Goal: Task Accomplishment & Management: Manage account settings

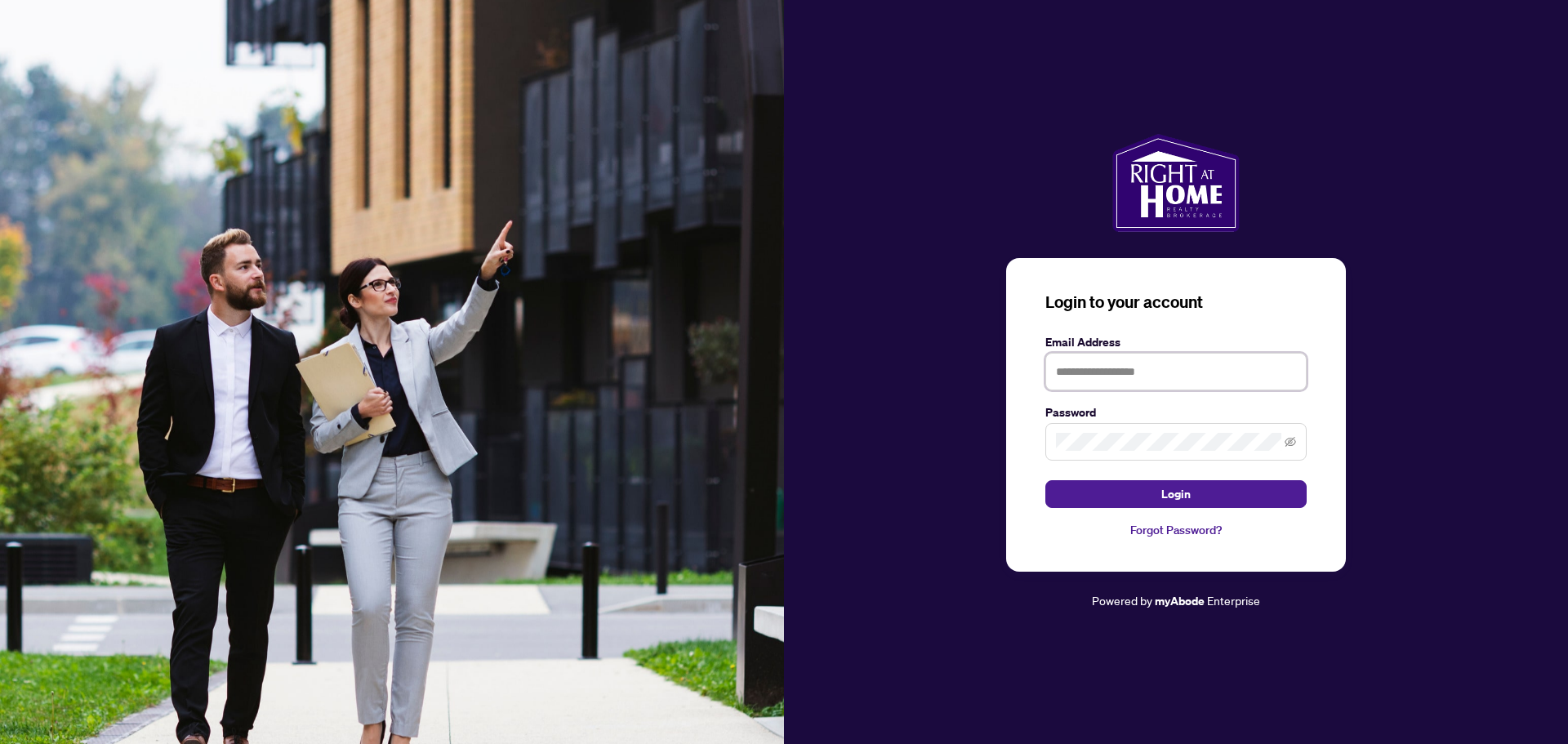
type input "**********"
click at [1153, 491] on button "Login" at bounding box center [1176, 494] width 262 height 28
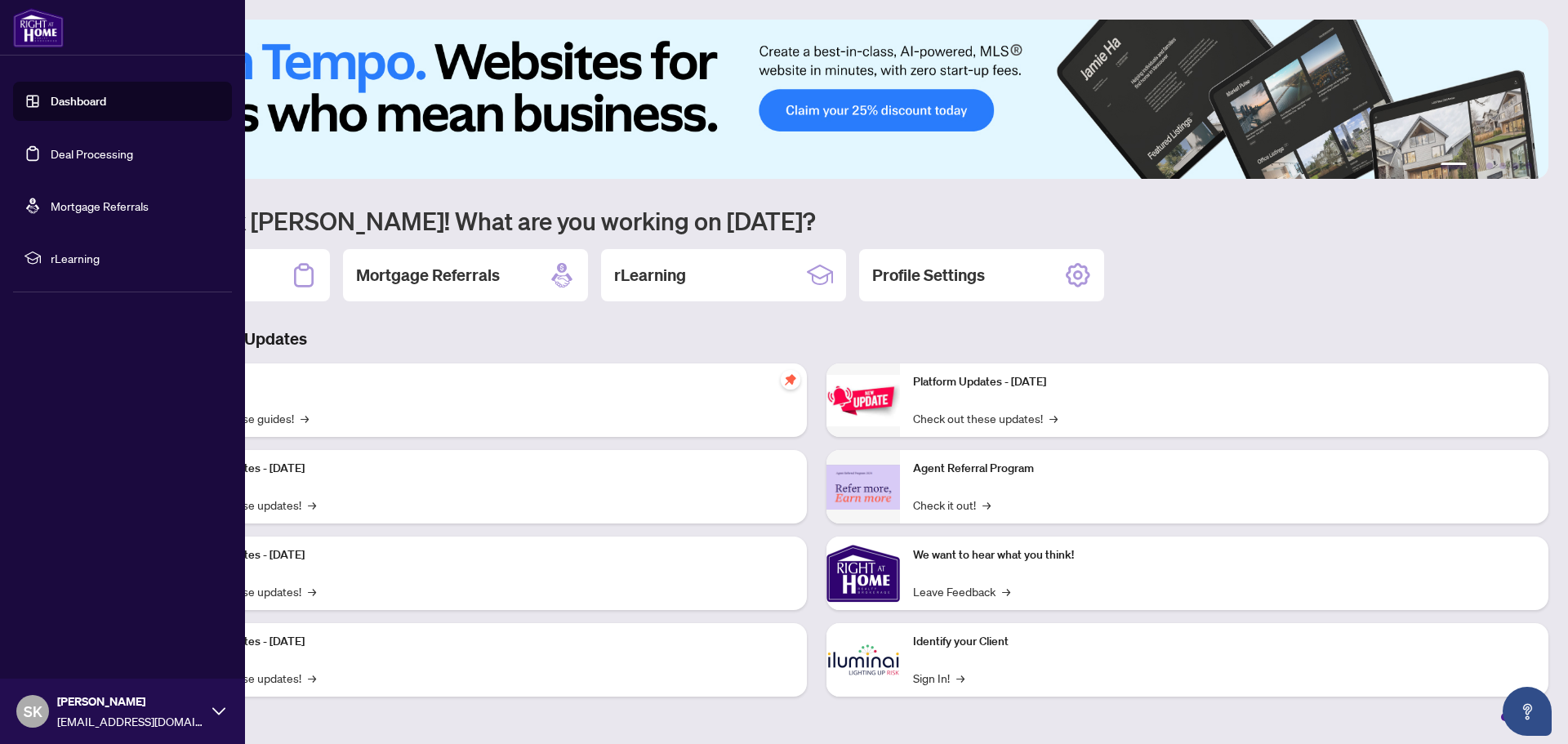
click at [66, 146] on link "Deal Processing" at bounding box center [92, 153] width 83 height 15
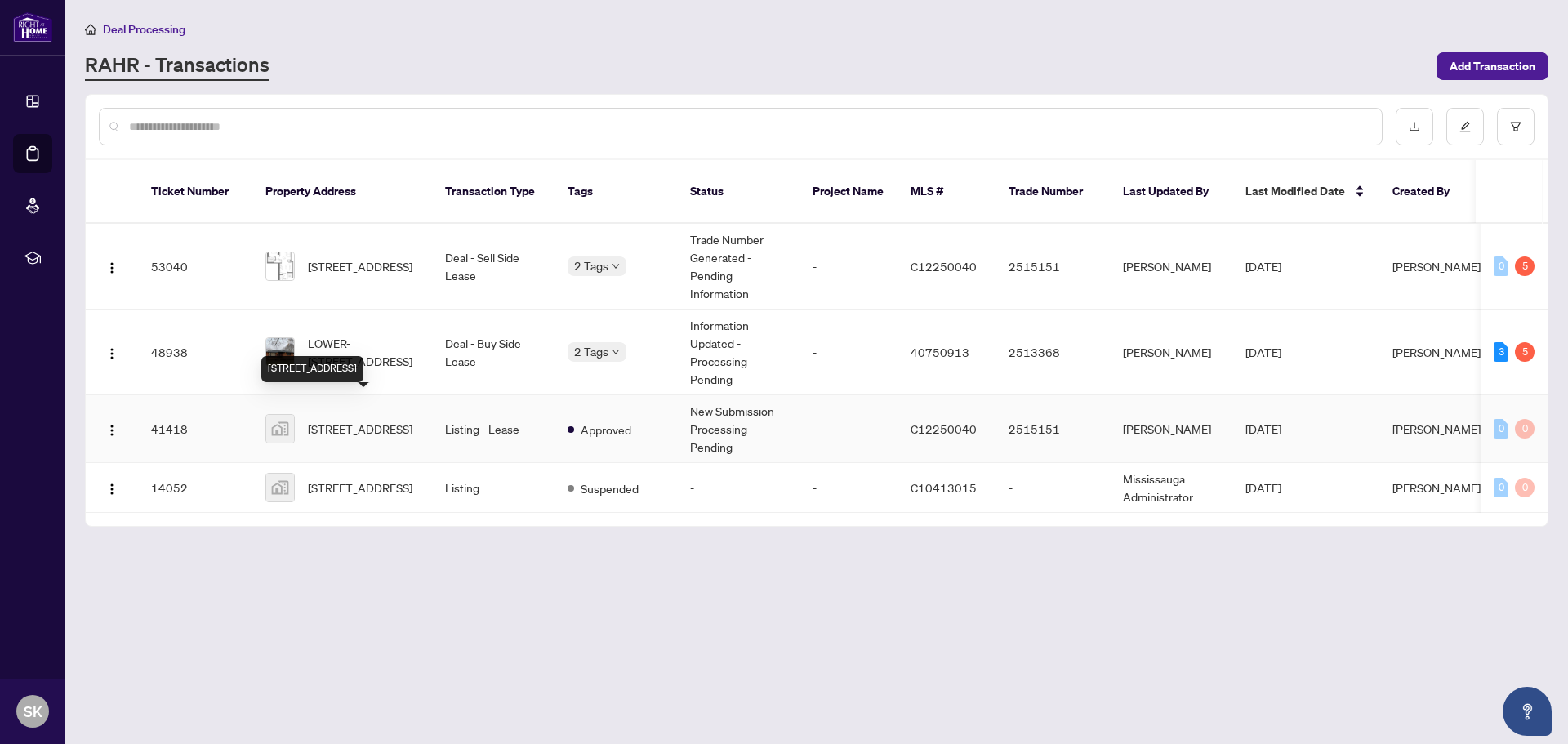
click at [380, 419] on span "[STREET_ADDRESS]" at bounding box center [360, 428] width 104 height 18
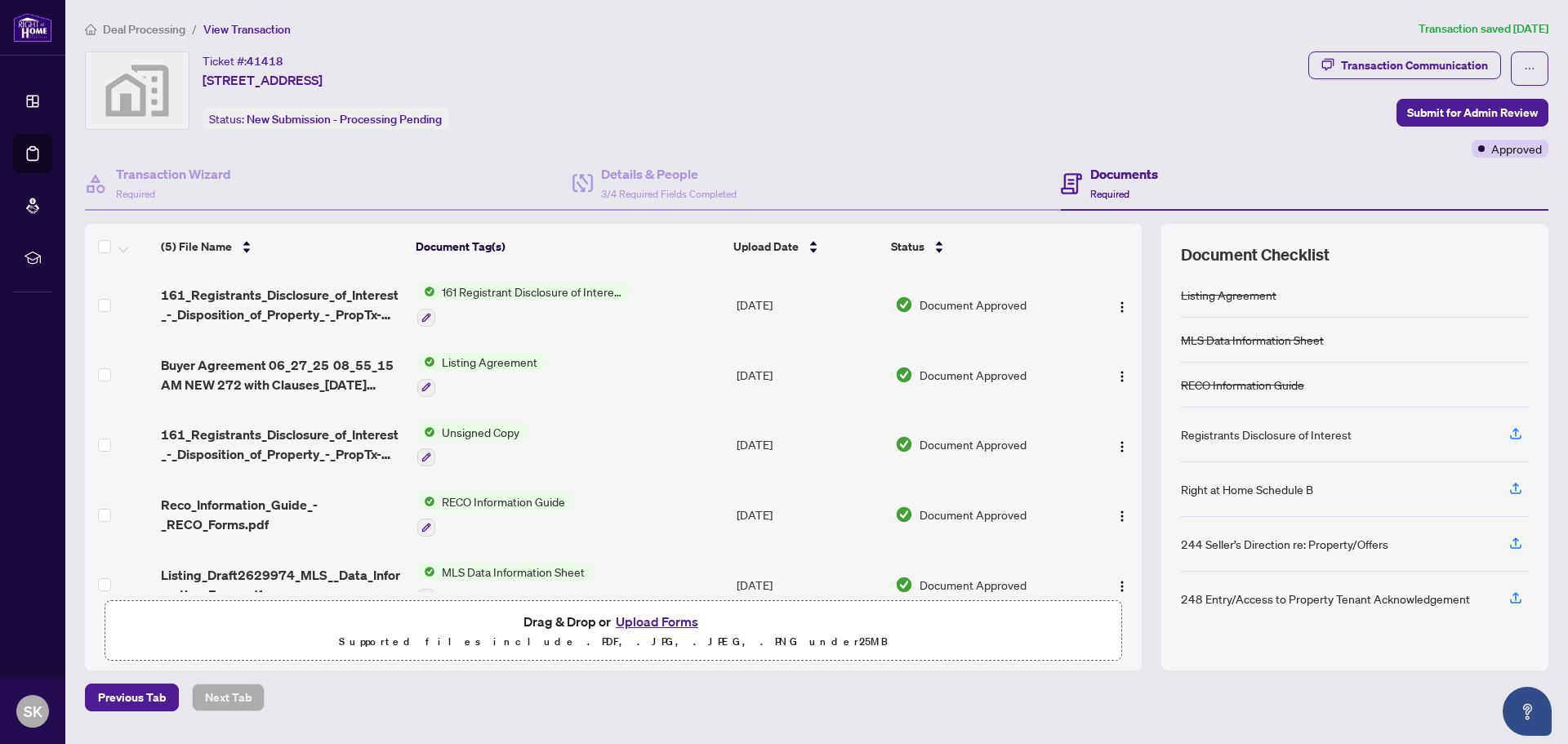
click at [147, 28] on span "Deal Processing" at bounding box center [144, 29] width 83 height 15
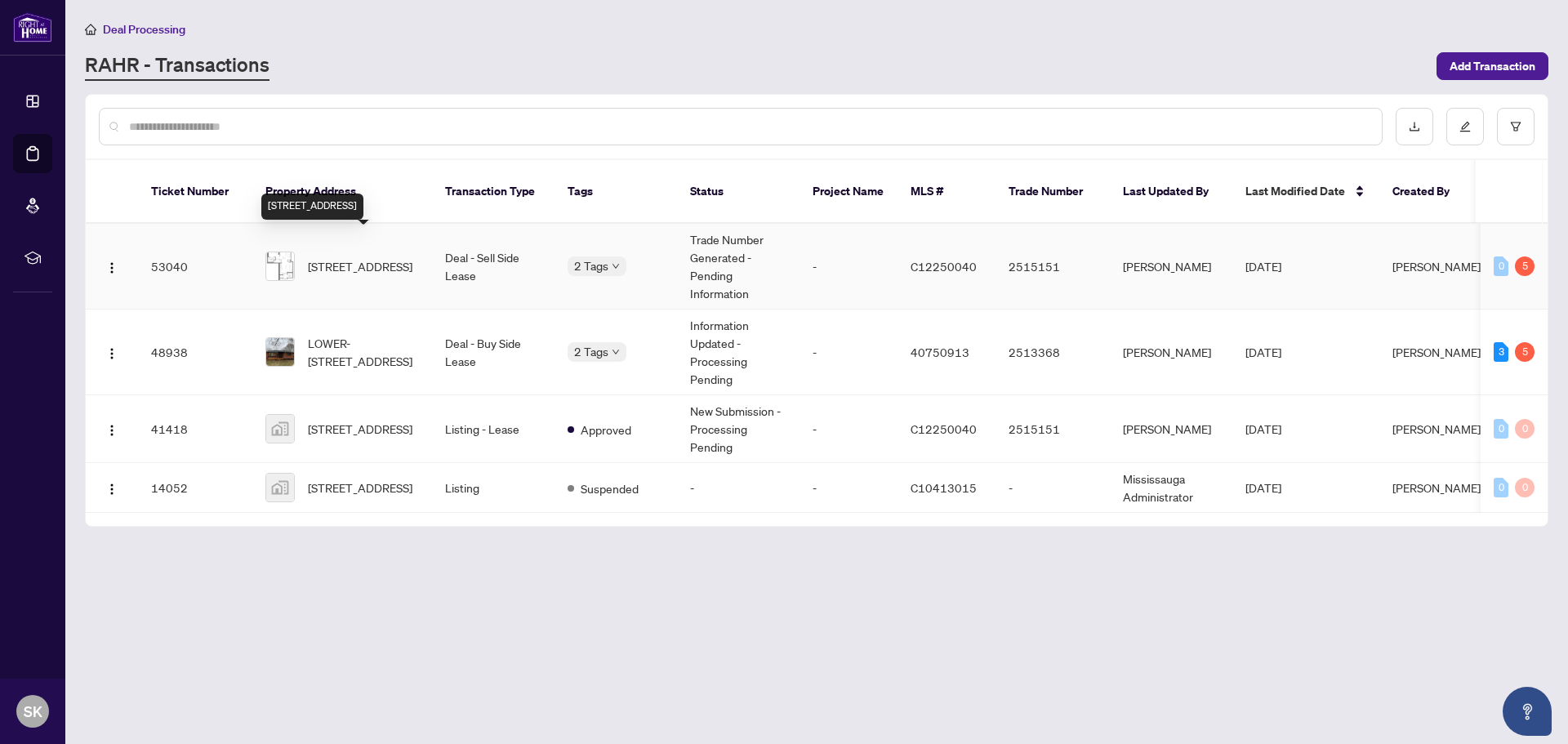
click at [375, 257] on span "[STREET_ADDRESS]" at bounding box center [360, 265] width 104 height 18
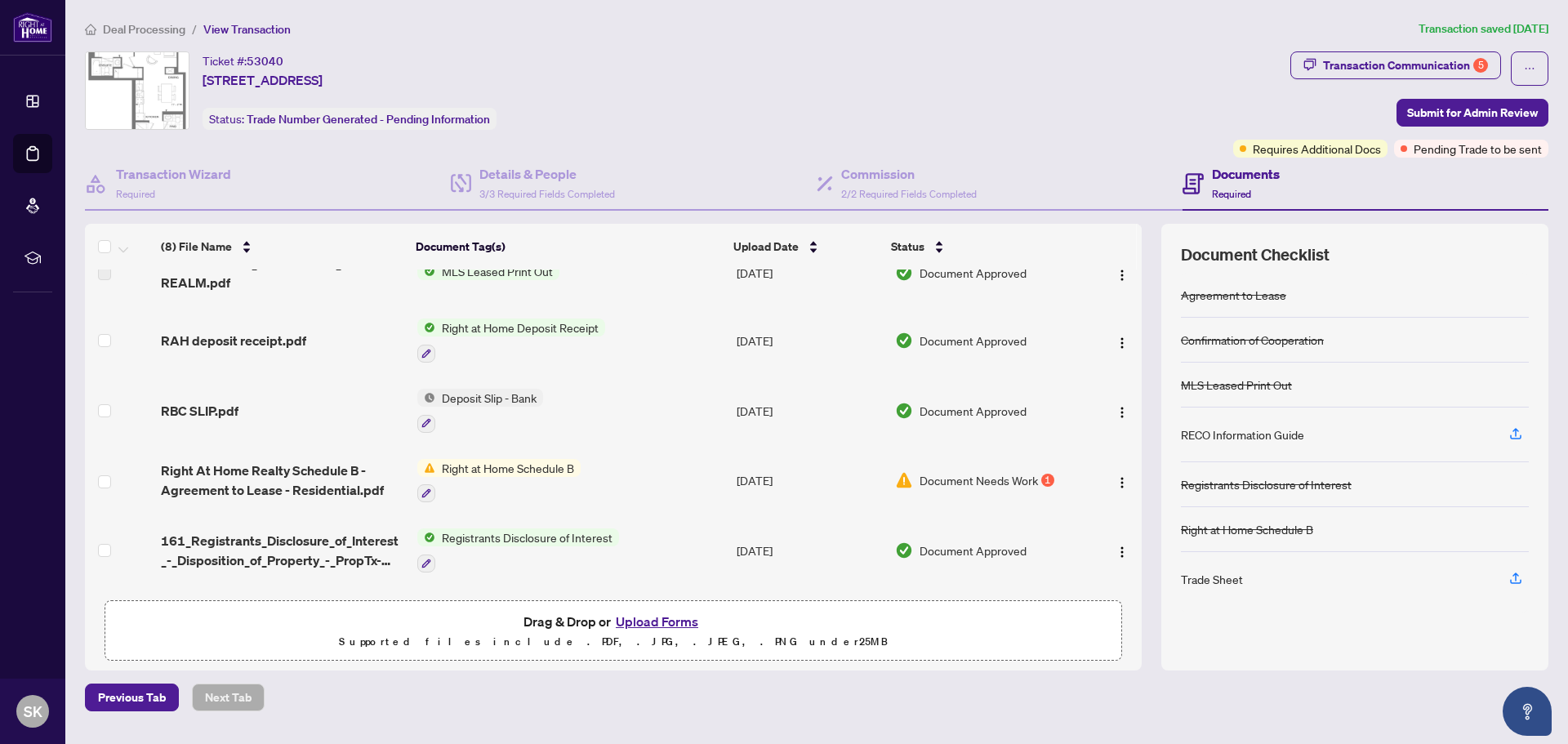
scroll to position [164, 0]
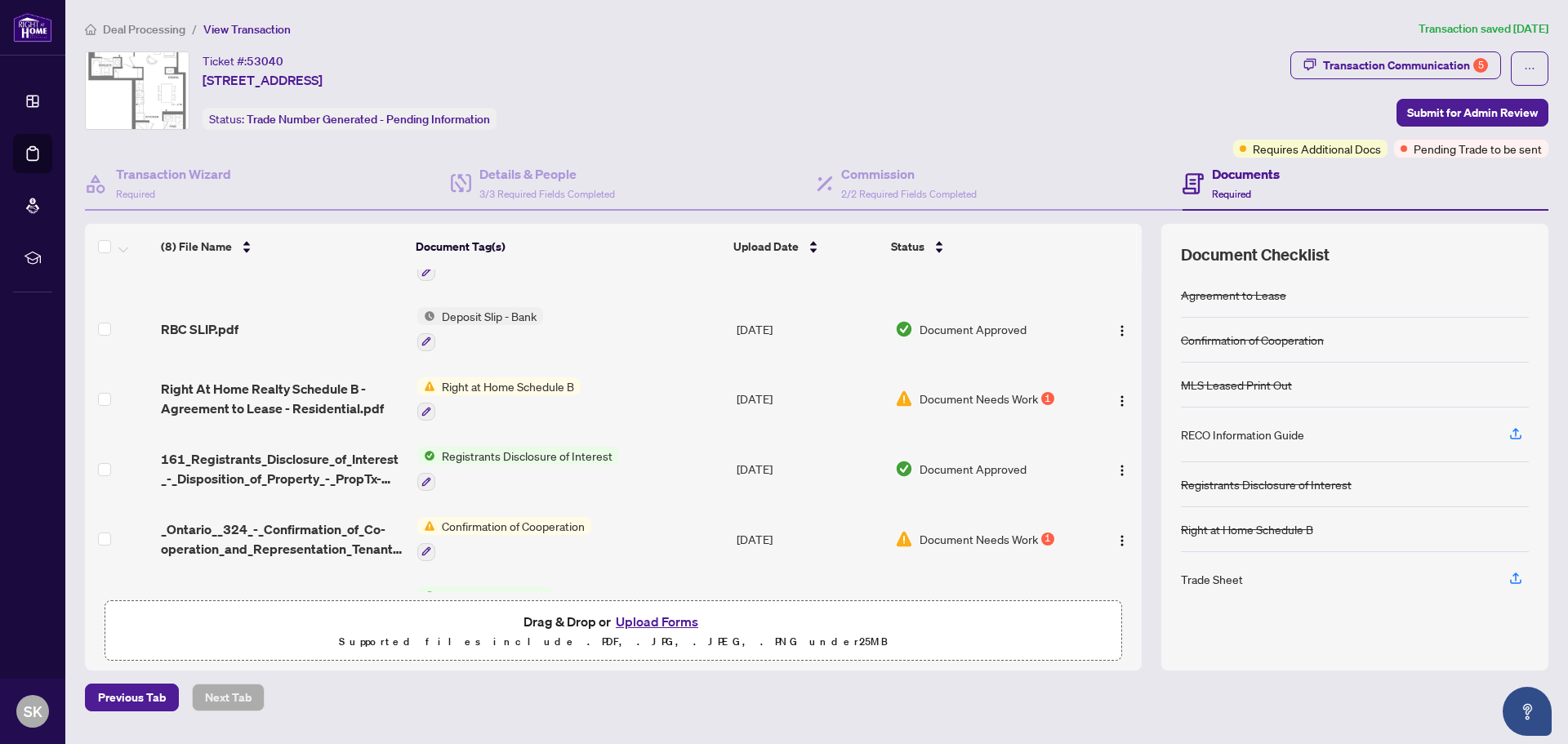
click at [977, 389] on span "Document Needs Work" at bounding box center [979, 398] width 119 height 18
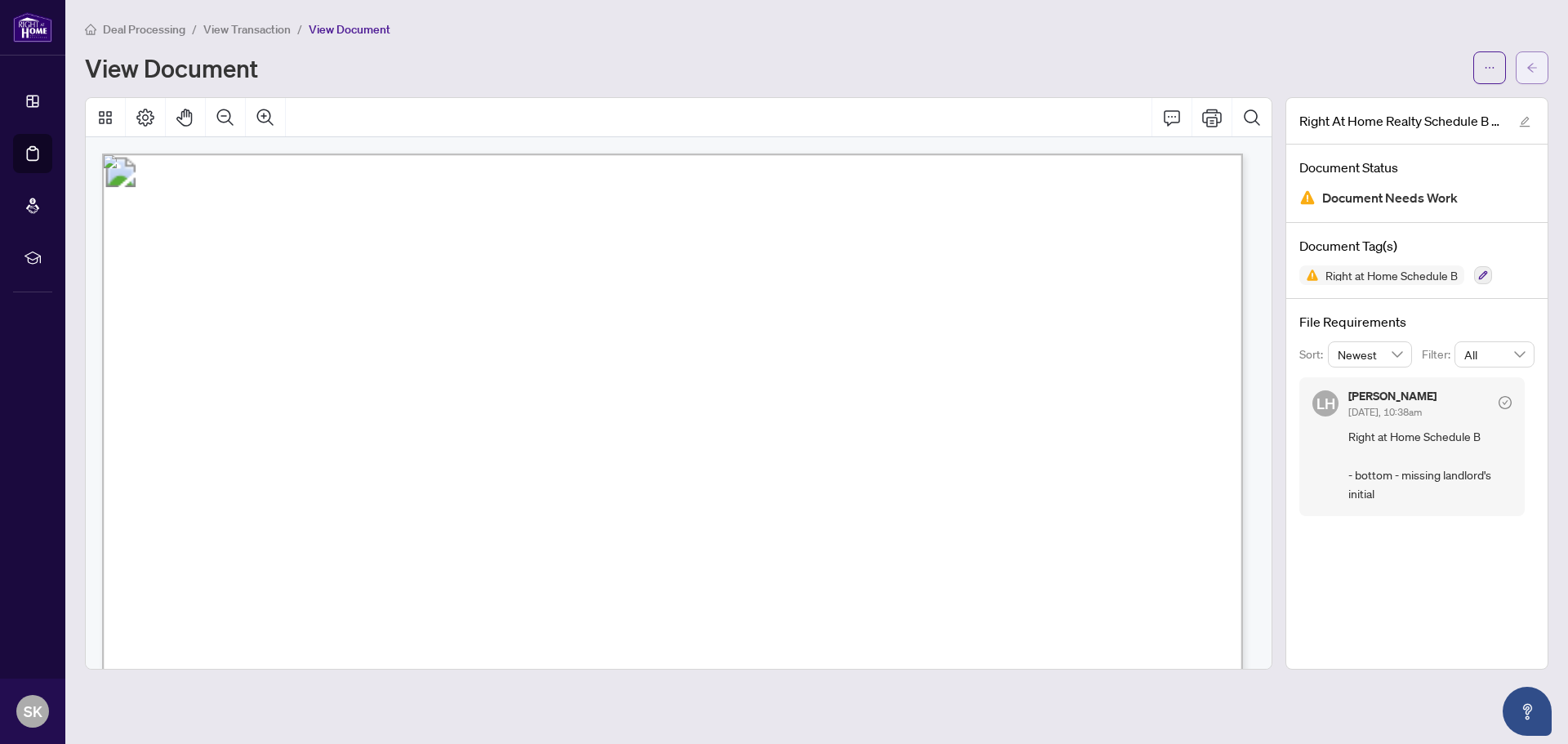
click at [1528, 70] on icon "arrow-left" at bounding box center [1532, 68] width 11 height 11
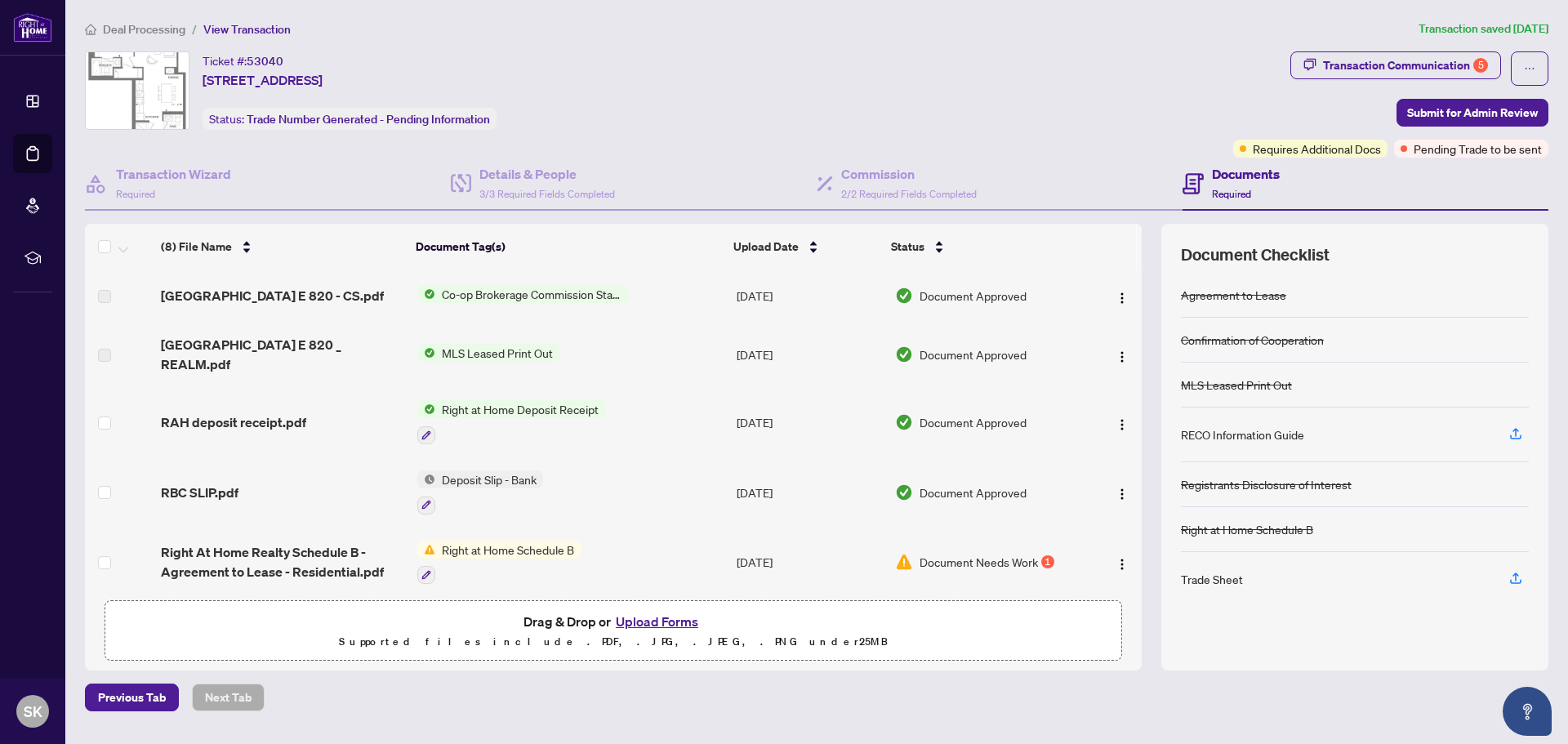
click at [552, 293] on span "Co-op Brokerage Commission Statement" at bounding box center [533, 293] width 194 height 18
click at [344, 297] on div "[GEOGRAPHIC_DATA] E 820 - CS.pdf" at bounding box center [282, 295] width 243 height 20
click at [324, 297] on span "[GEOGRAPHIC_DATA] E 820 - CS.pdf" at bounding box center [272, 295] width 223 height 20
click at [1121, 293] on img "button" at bounding box center [1122, 298] width 13 height 13
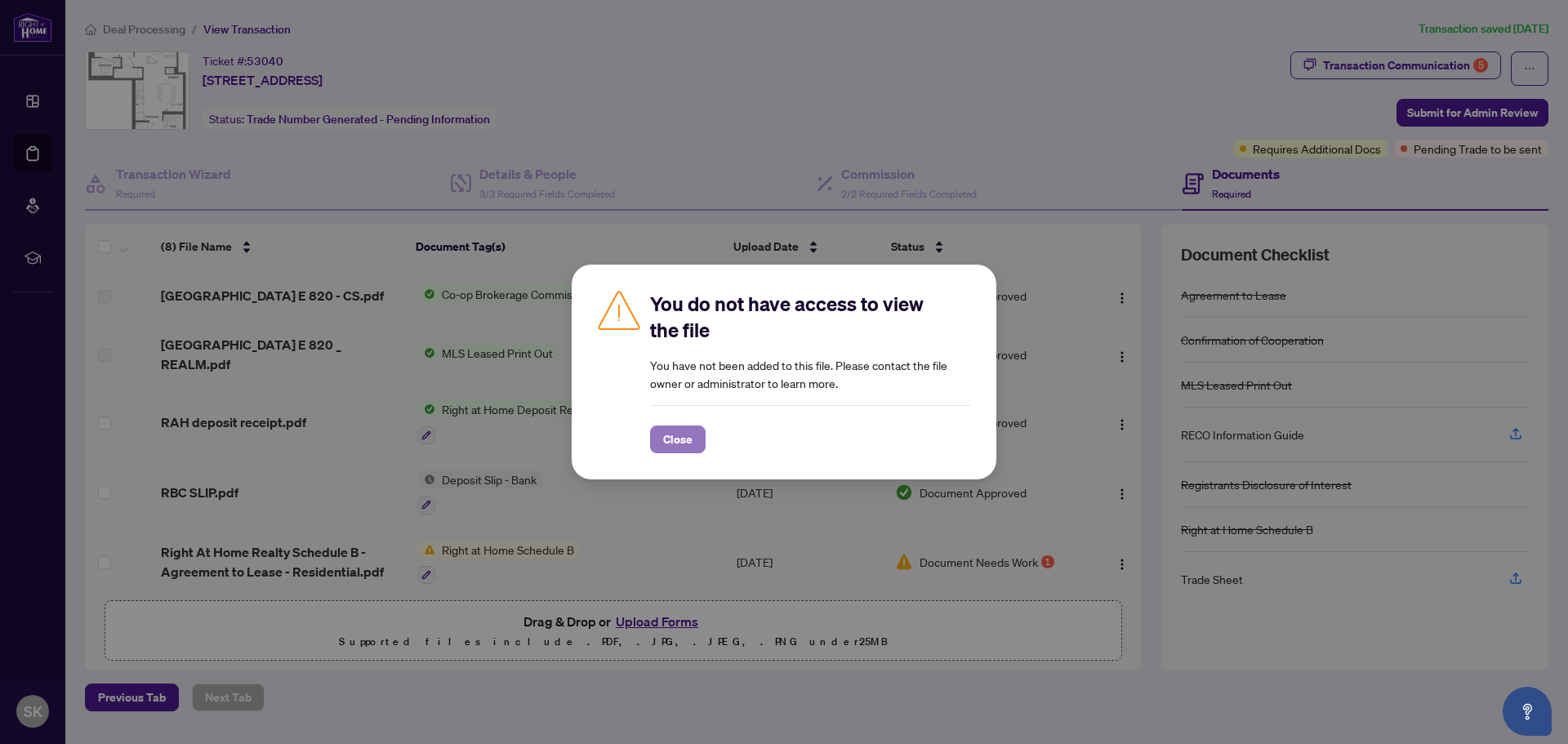
click at [680, 435] on span "Close" at bounding box center [678, 439] width 29 height 26
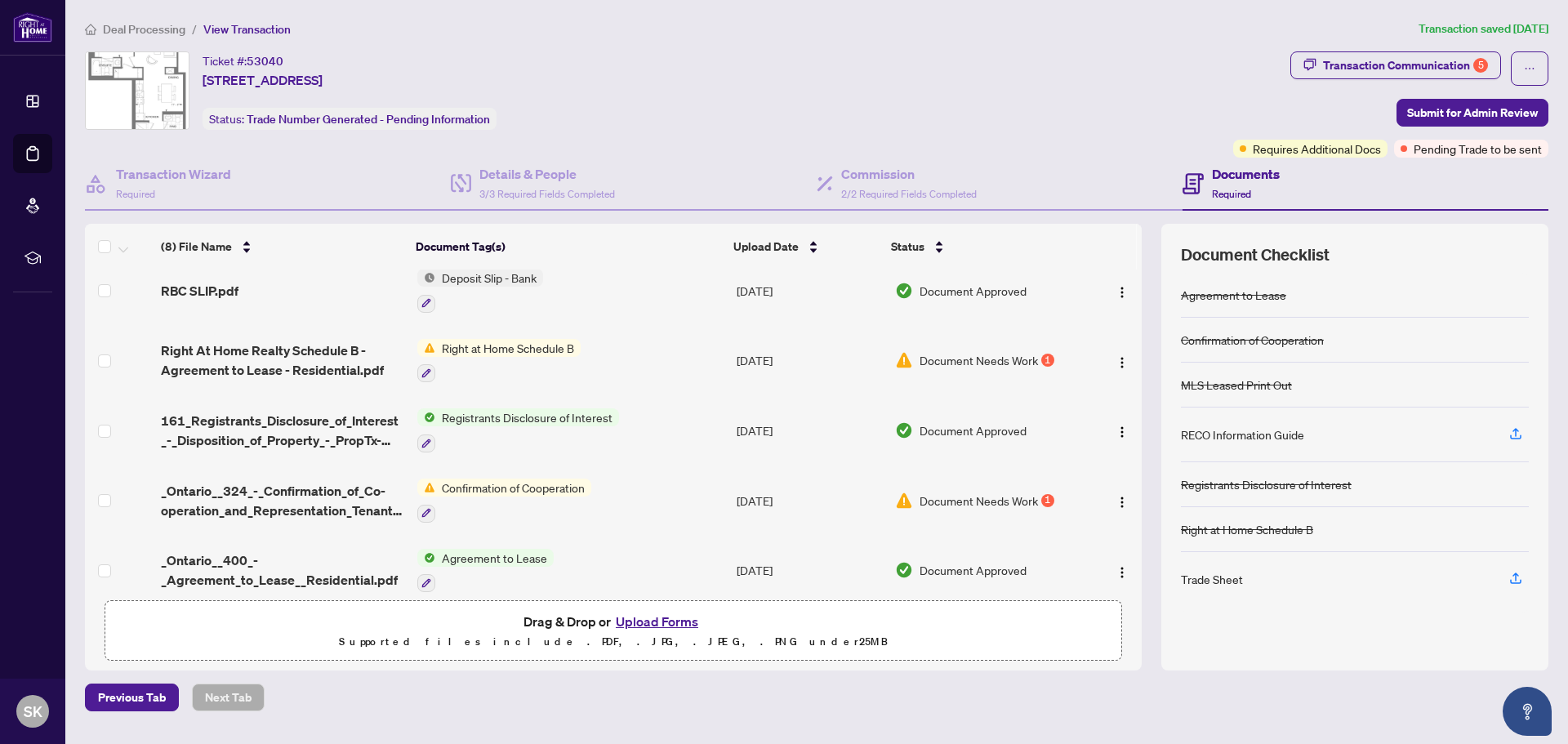
scroll to position [206, 0]
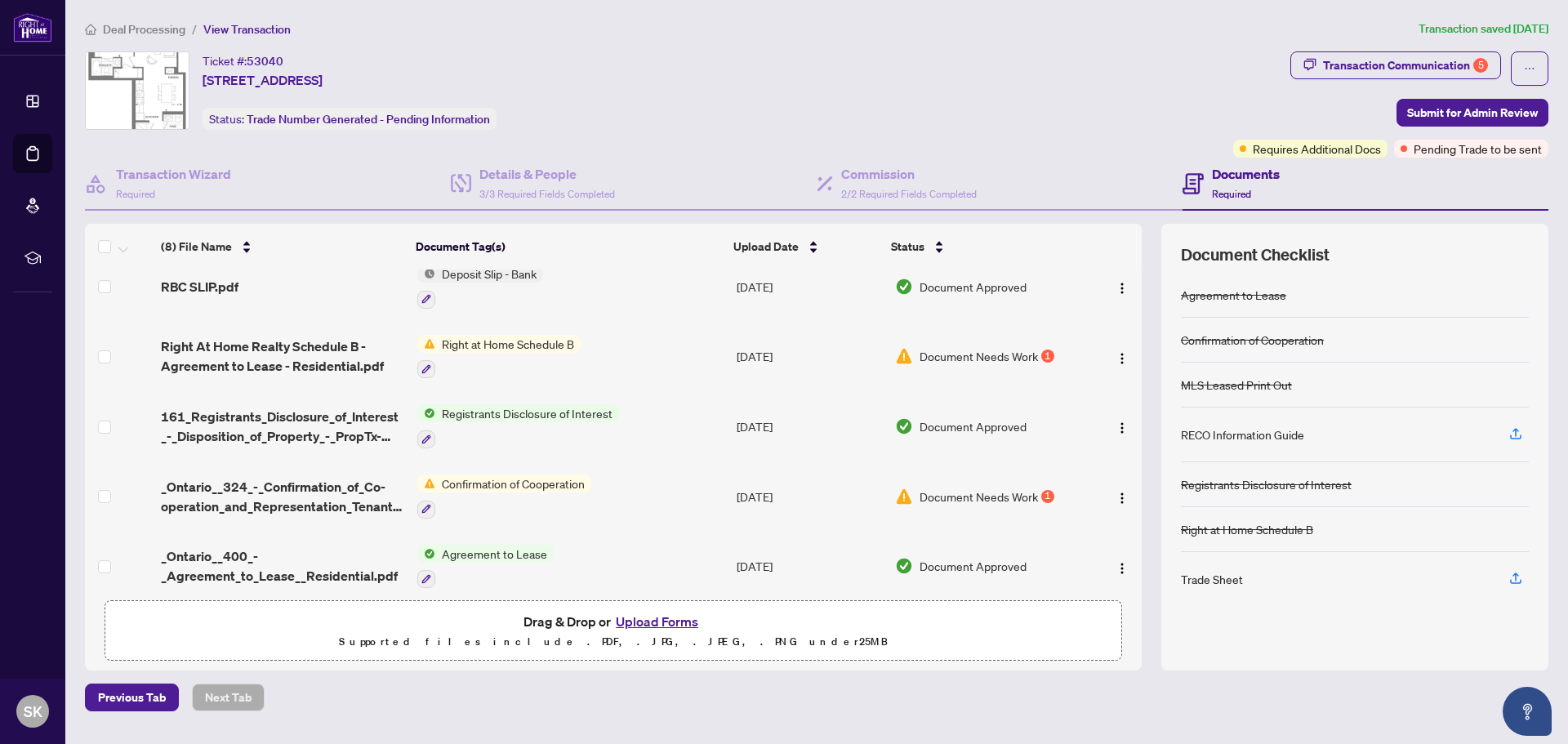
click at [1004, 487] on span "Document Needs Work" at bounding box center [979, 496] width 119 height 18
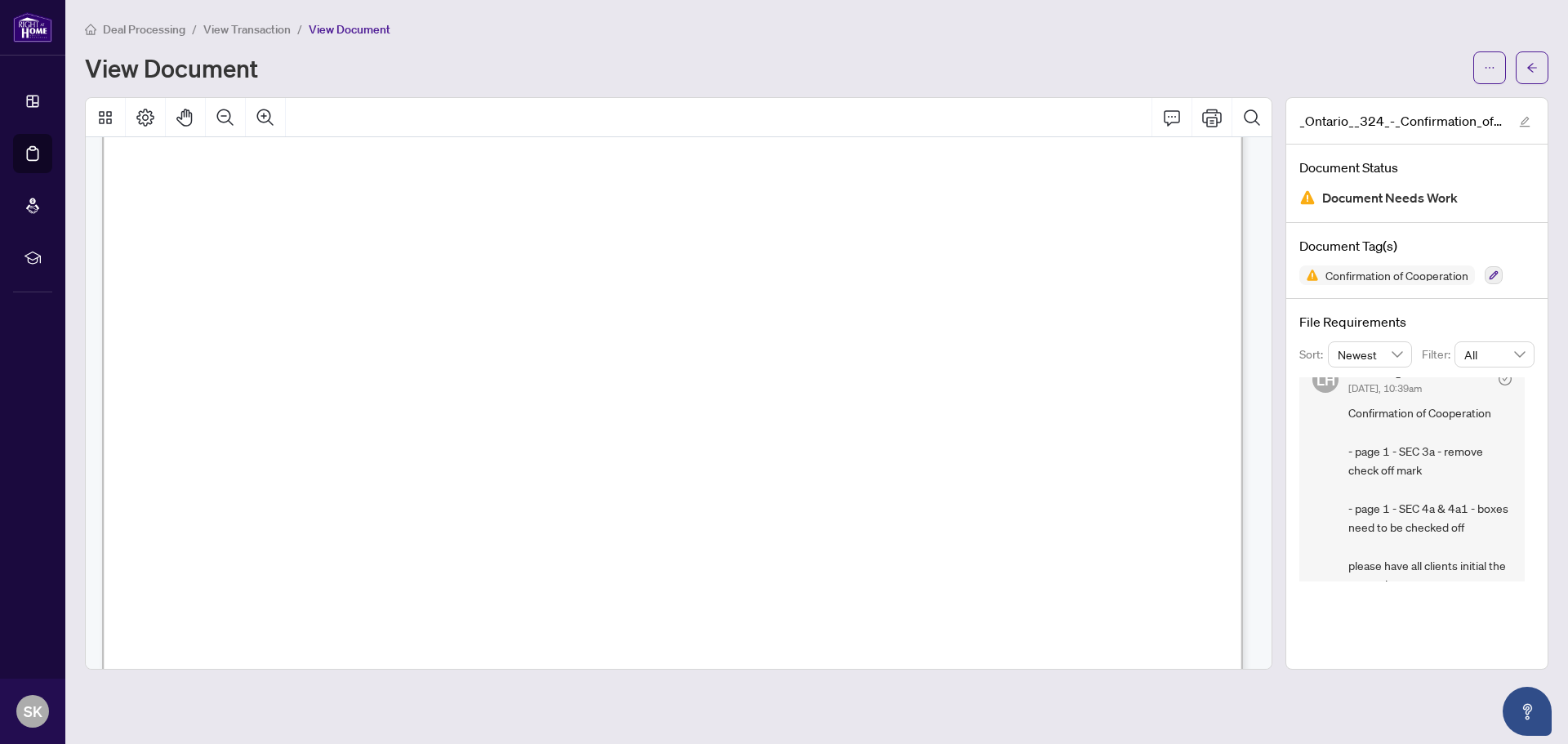
scroll to position [50, 0]
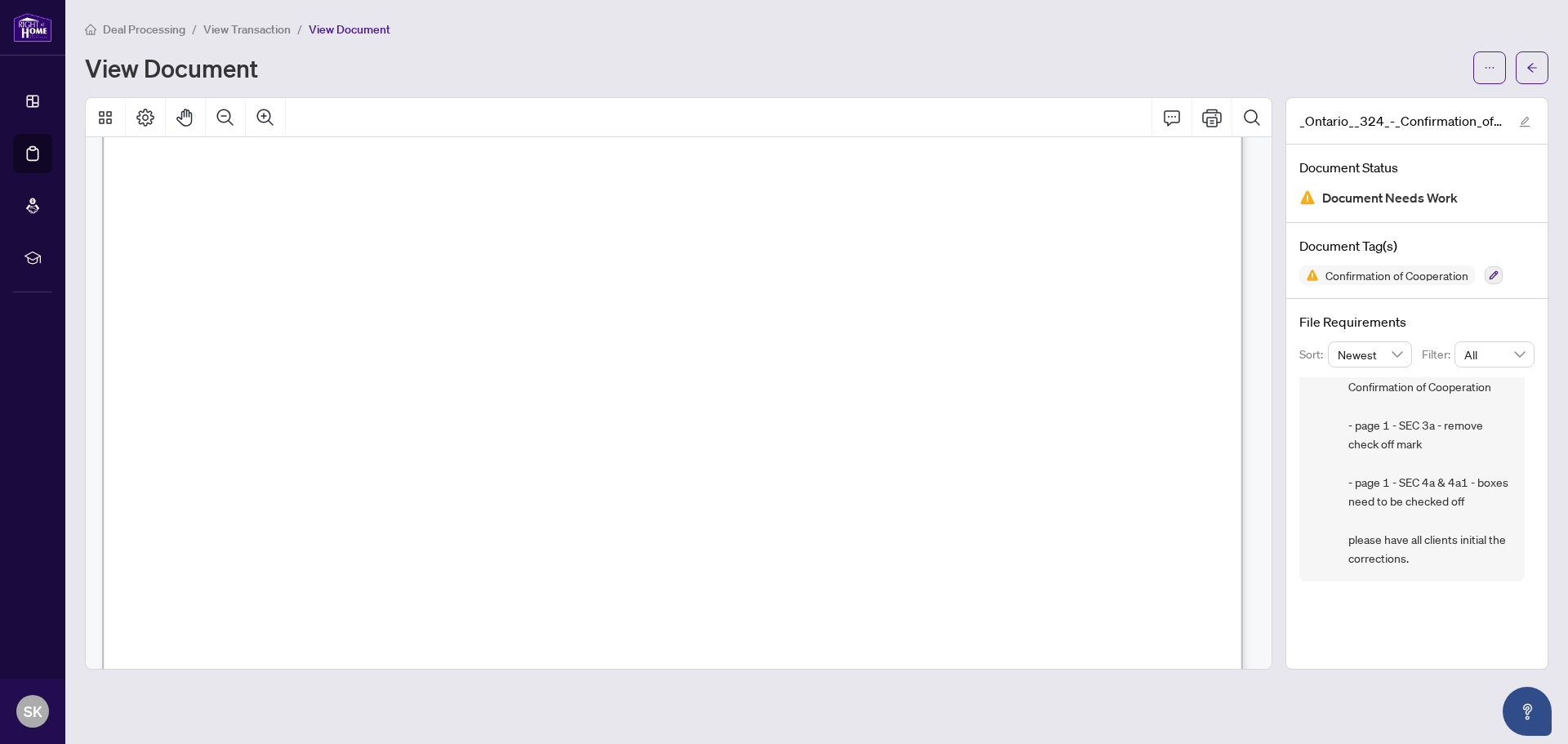
click at [1528, 68] on icon "arrow-left" at bounding box center [1532, 68] width 11 height 11
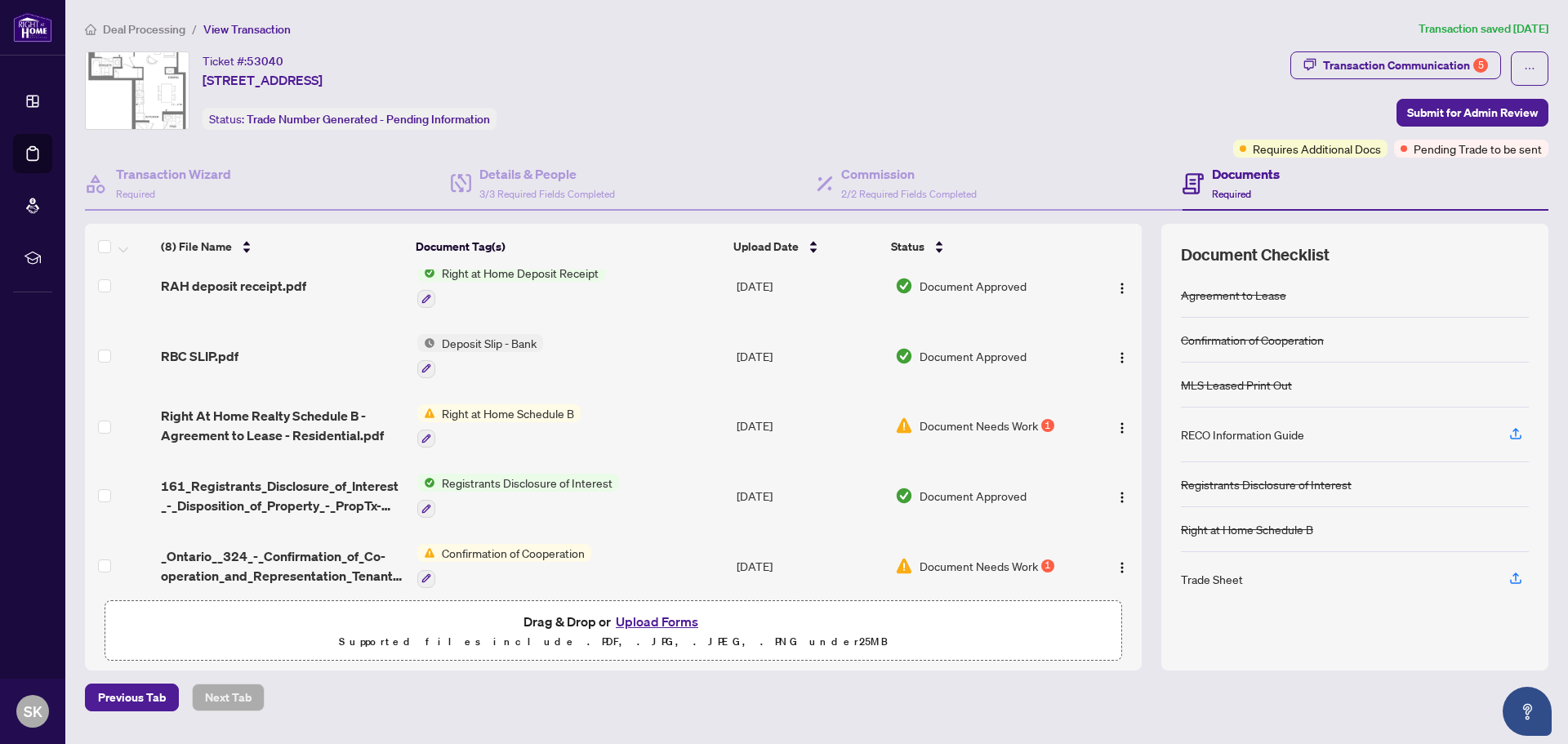
scroll to position [164, 0]
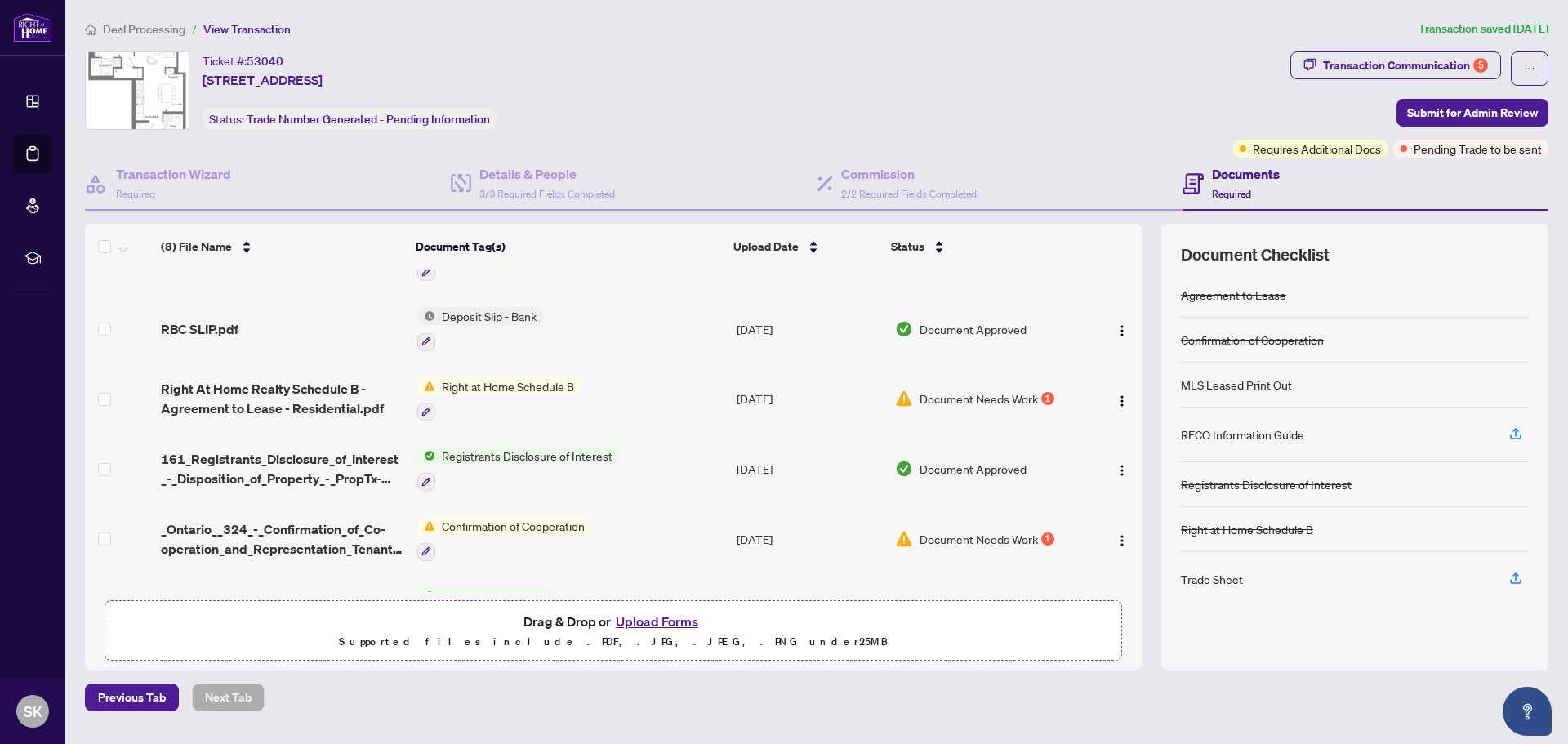
click at [976, 389] on span "Document Needs Work" at bounding box center [979, 398] width 119 height 18
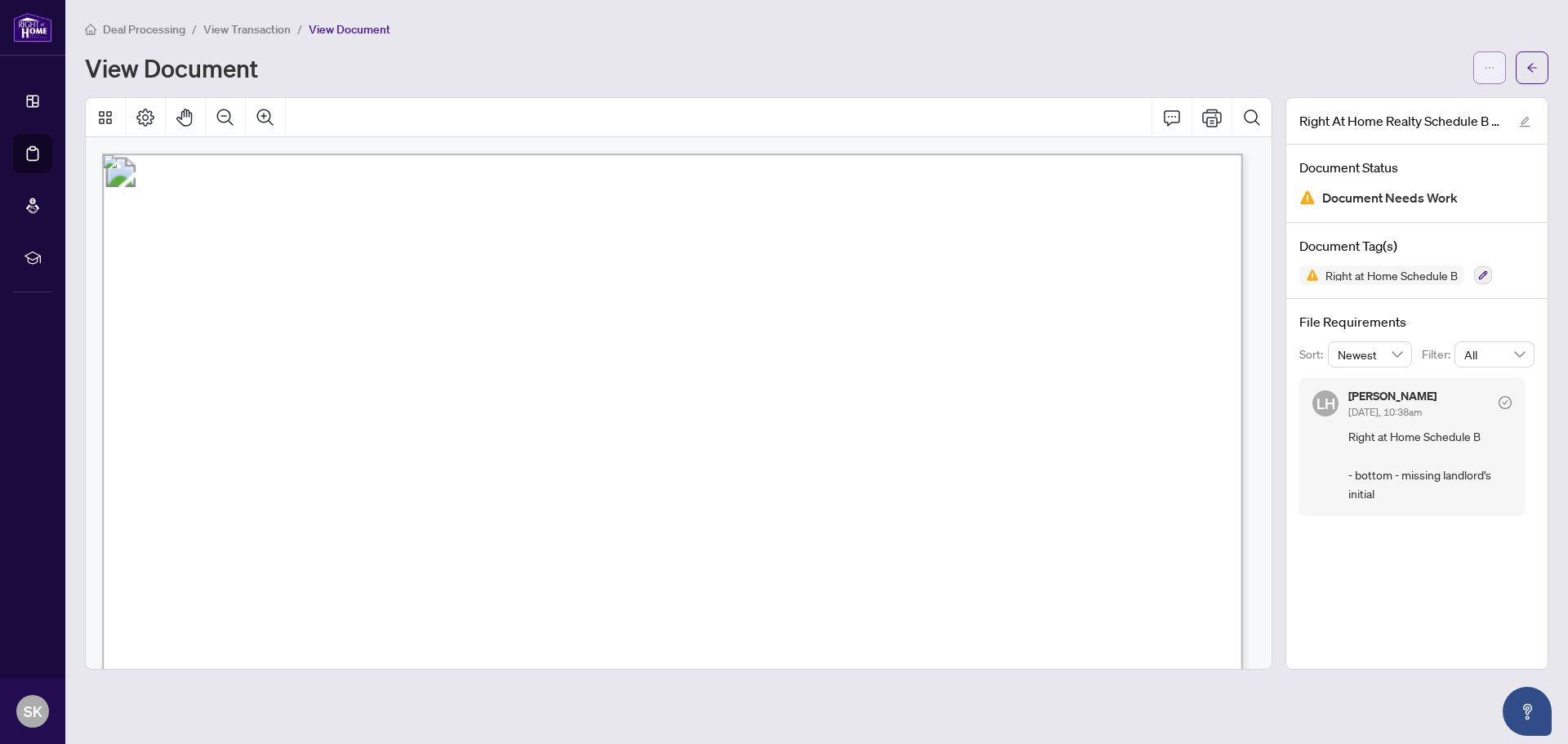
click at [1493, 71] on icon "ellipsis" at bounding box center [1490, 68] width 11 height 11
click at [1401, 107] on span "Download" at bounding box center [1432, 103] width 124 height 18
click at [1488, 65] on icon "ellipsis" at bounding box center [1490, 68] width 11 height 11
click at [1532, 71] on icon "arrow-left" at bounding box center [1532, 68] width 9 height 9
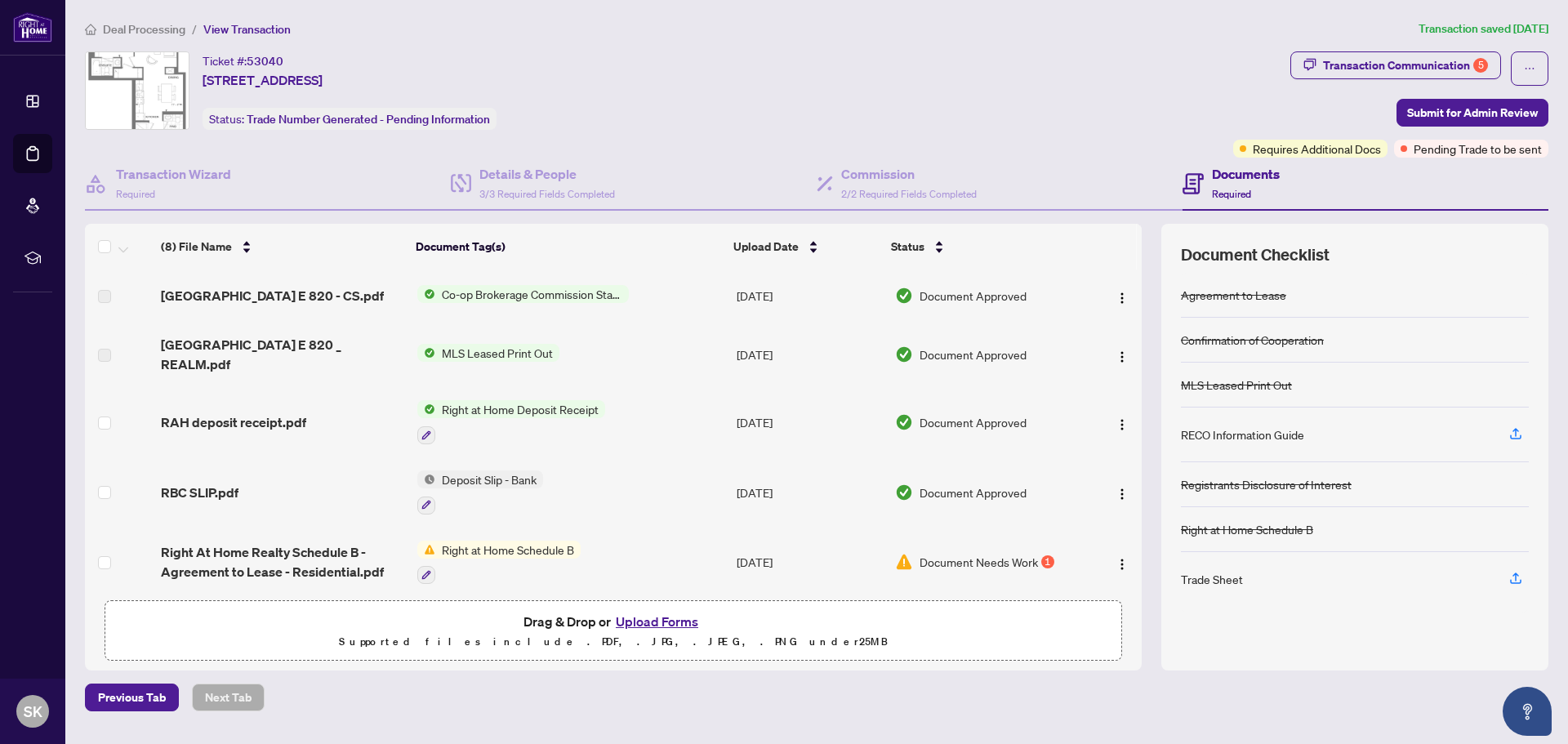
click at [792, 640] on div "Drag & Drop or Upload Forms Supported files include .PDF, .JPG, .JPEG, .PNG und…" at bounding box center [613, 630] width 997 height 40
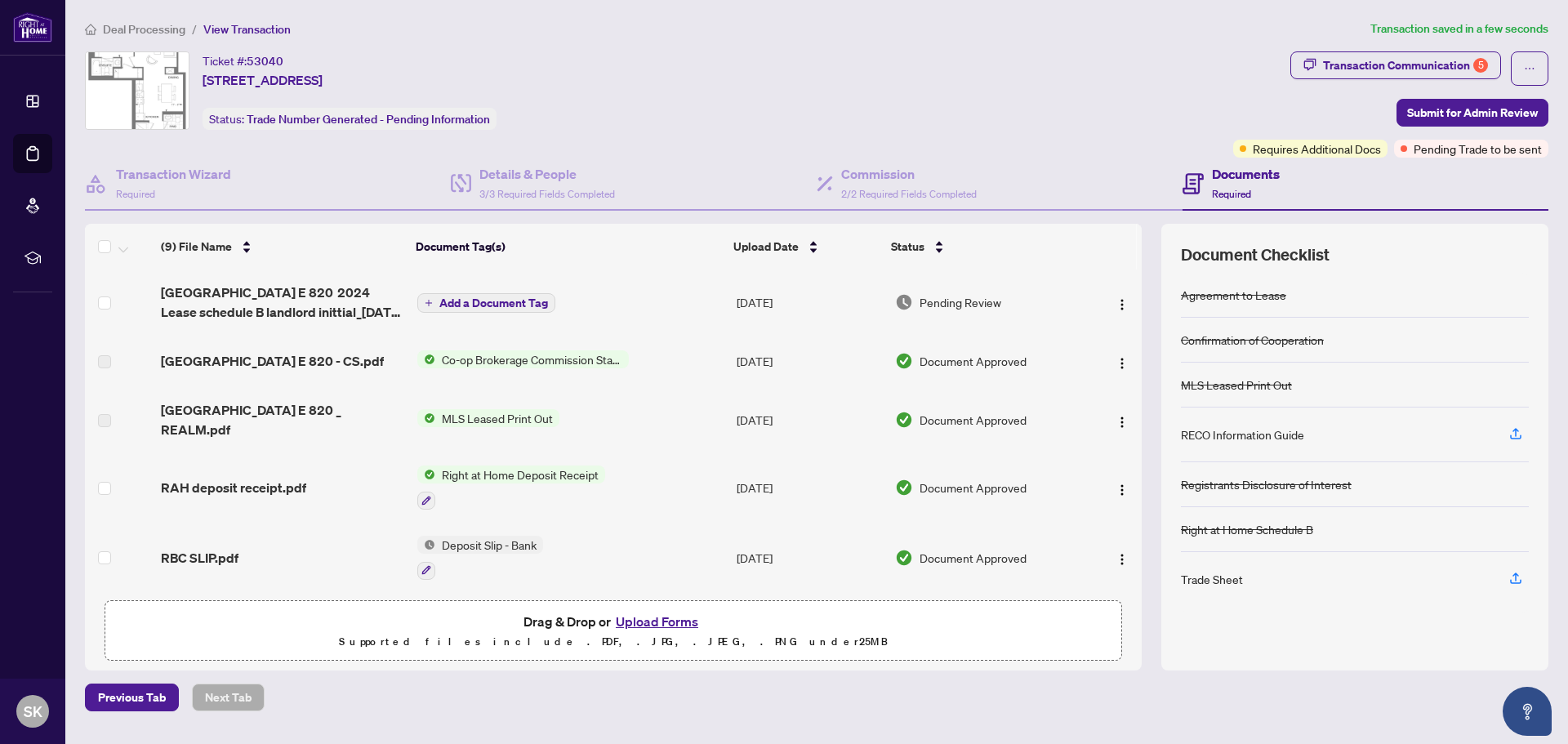
click at [510, 299] on span "Add a Document Tag" at bounding box center [493, 303] width 108 height 11
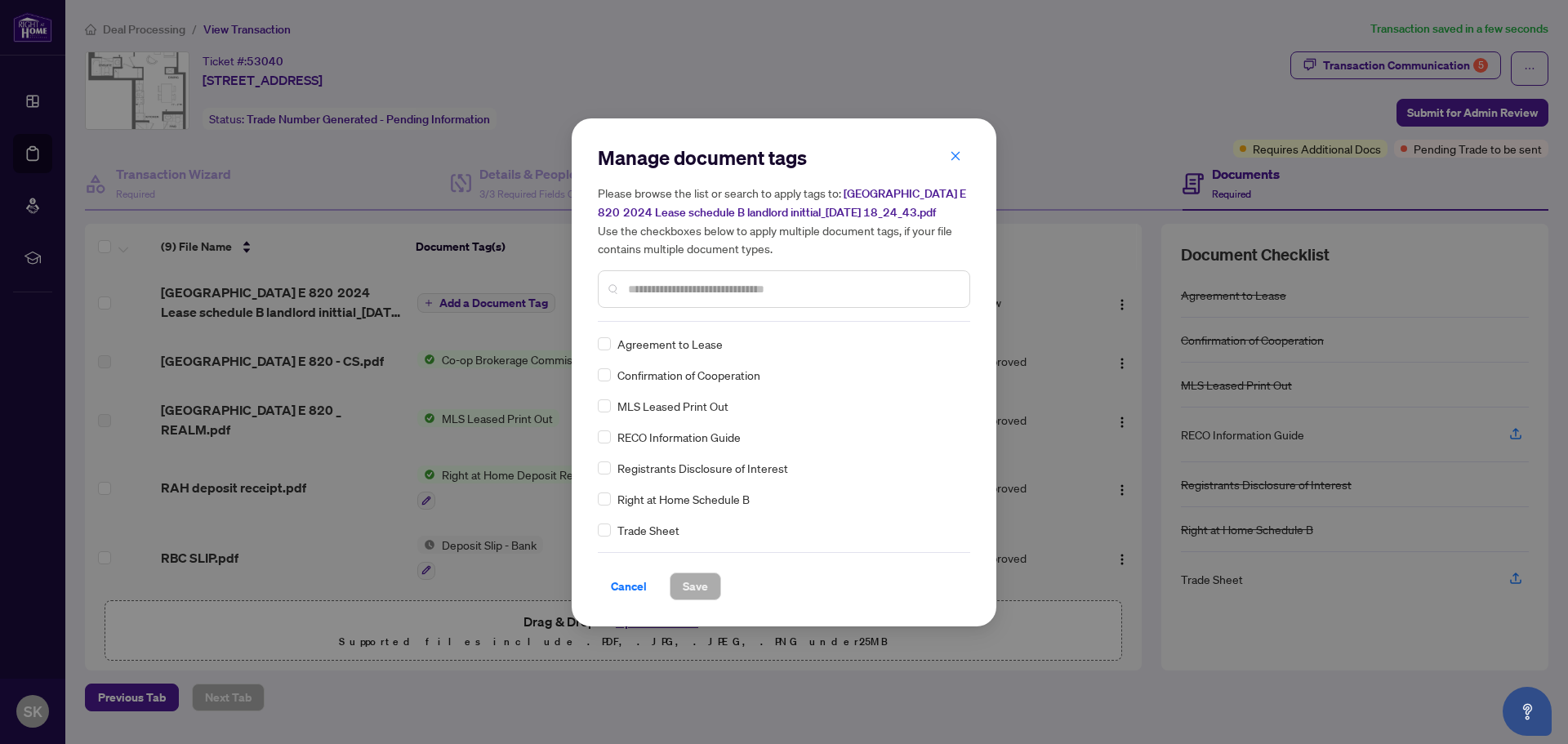
click at [674, 503] on span "Right at Home Schedule B" at bounding box center [683, 499] width 133 height 18
click at [691, 584] on span "Save" at bounding box center [696, 586] width 25 height 26
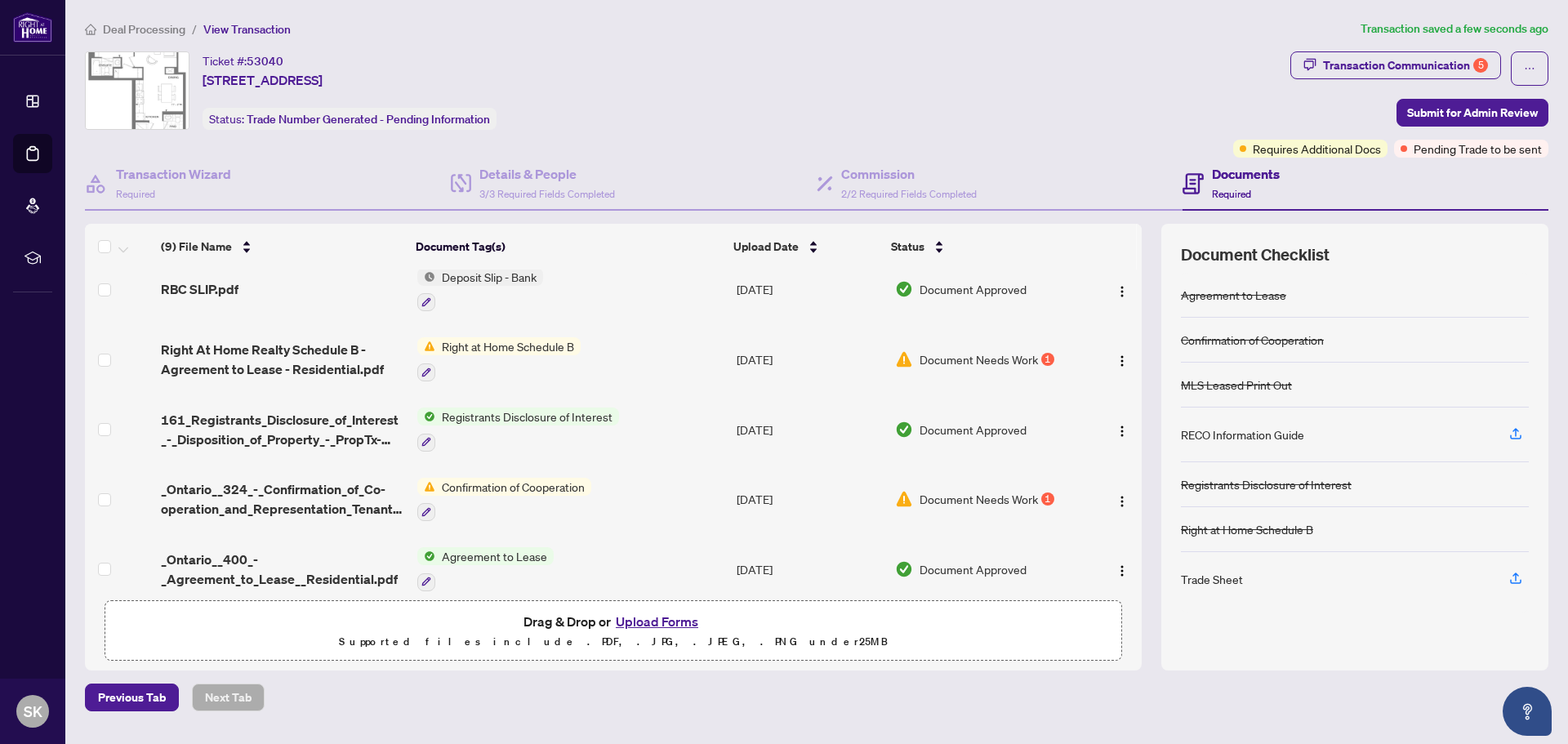
scroll to position [275, 0]
click at [1455, 114] on span "Submit for Admin Review" at bounding box center [1472, 113] width 131 height 26
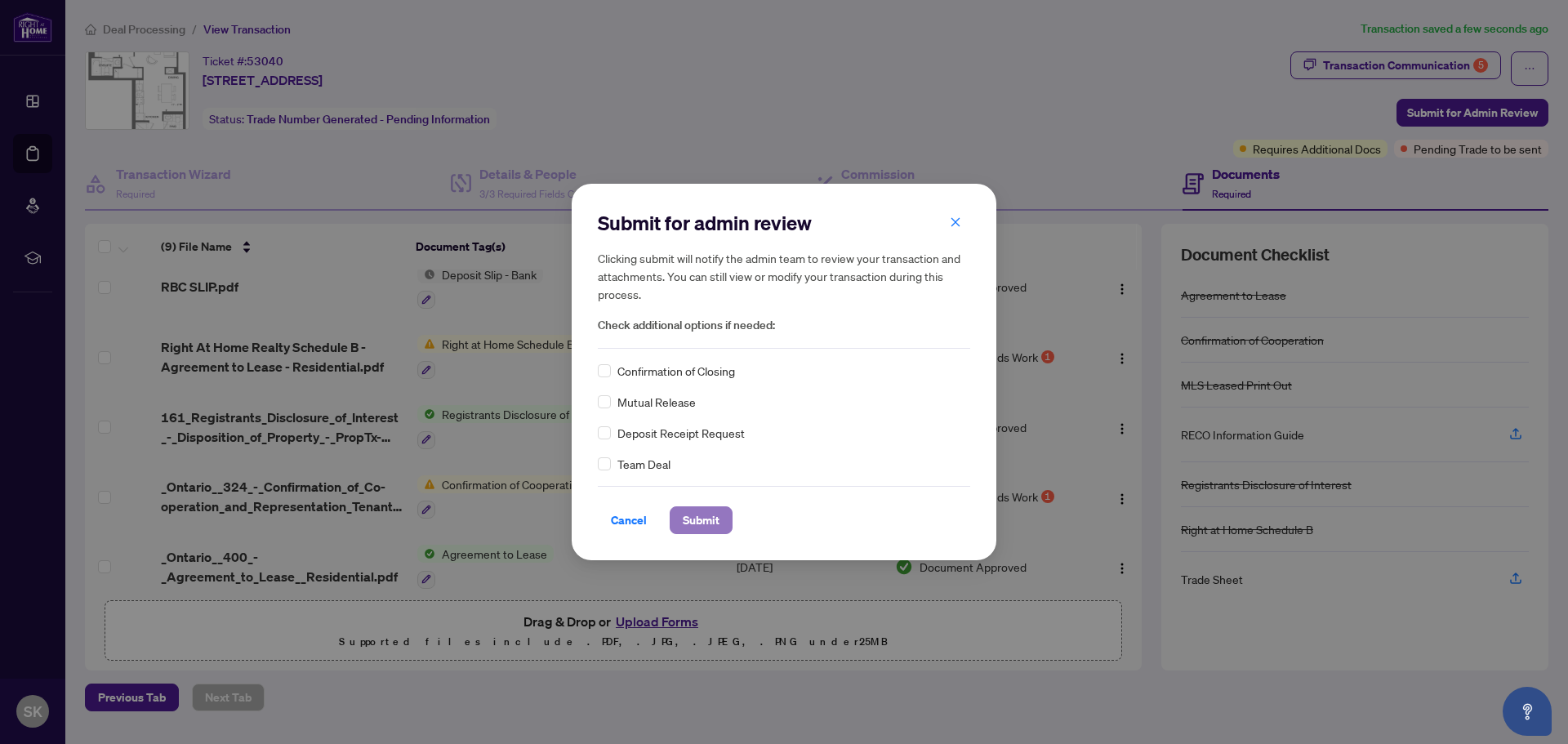
click at [710, 517] on span "Submit" at bounding box center [701, 520] width 37 height 26
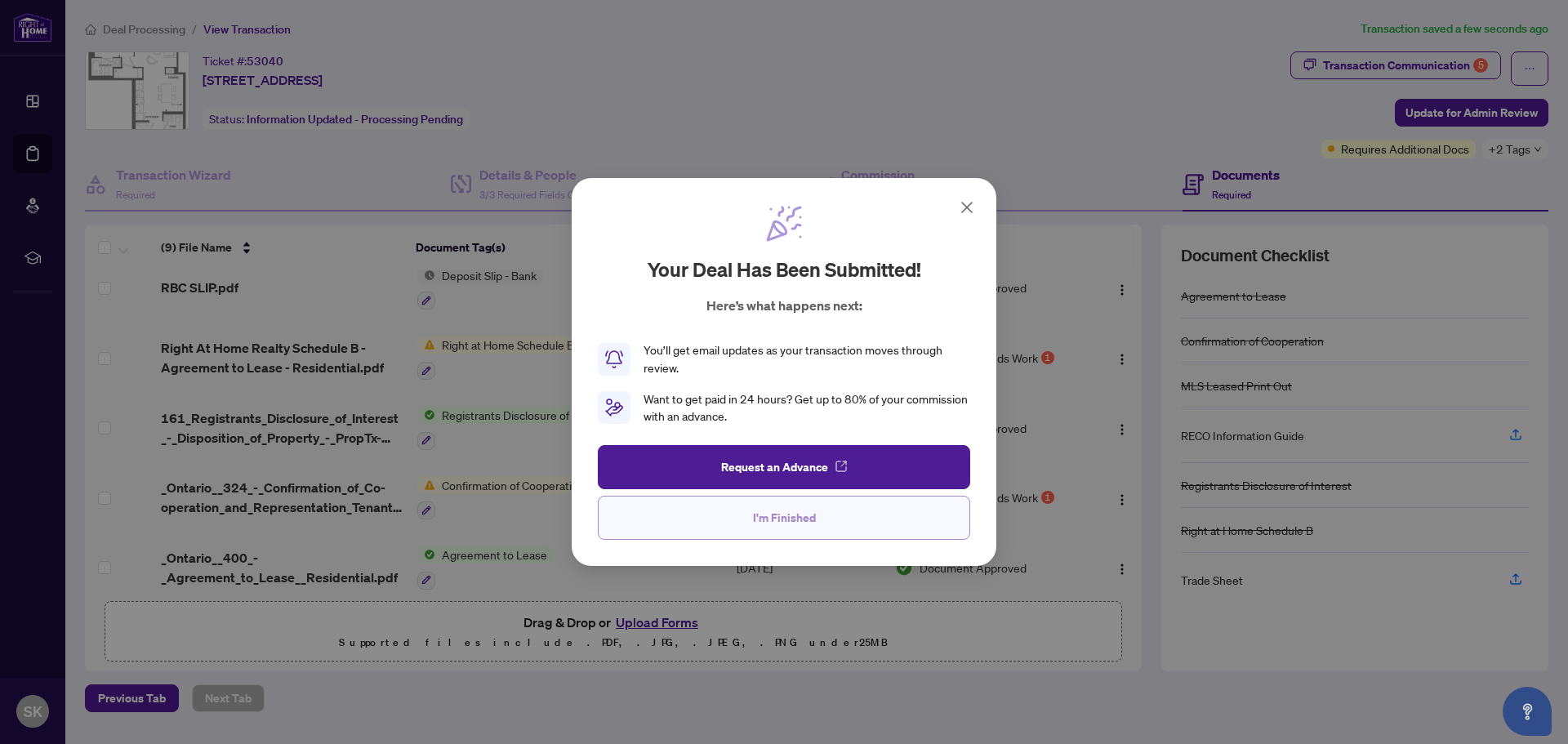
click at [777, 521] on span "I'm Finished" at bounding box center [784, 517] width 63 height 26
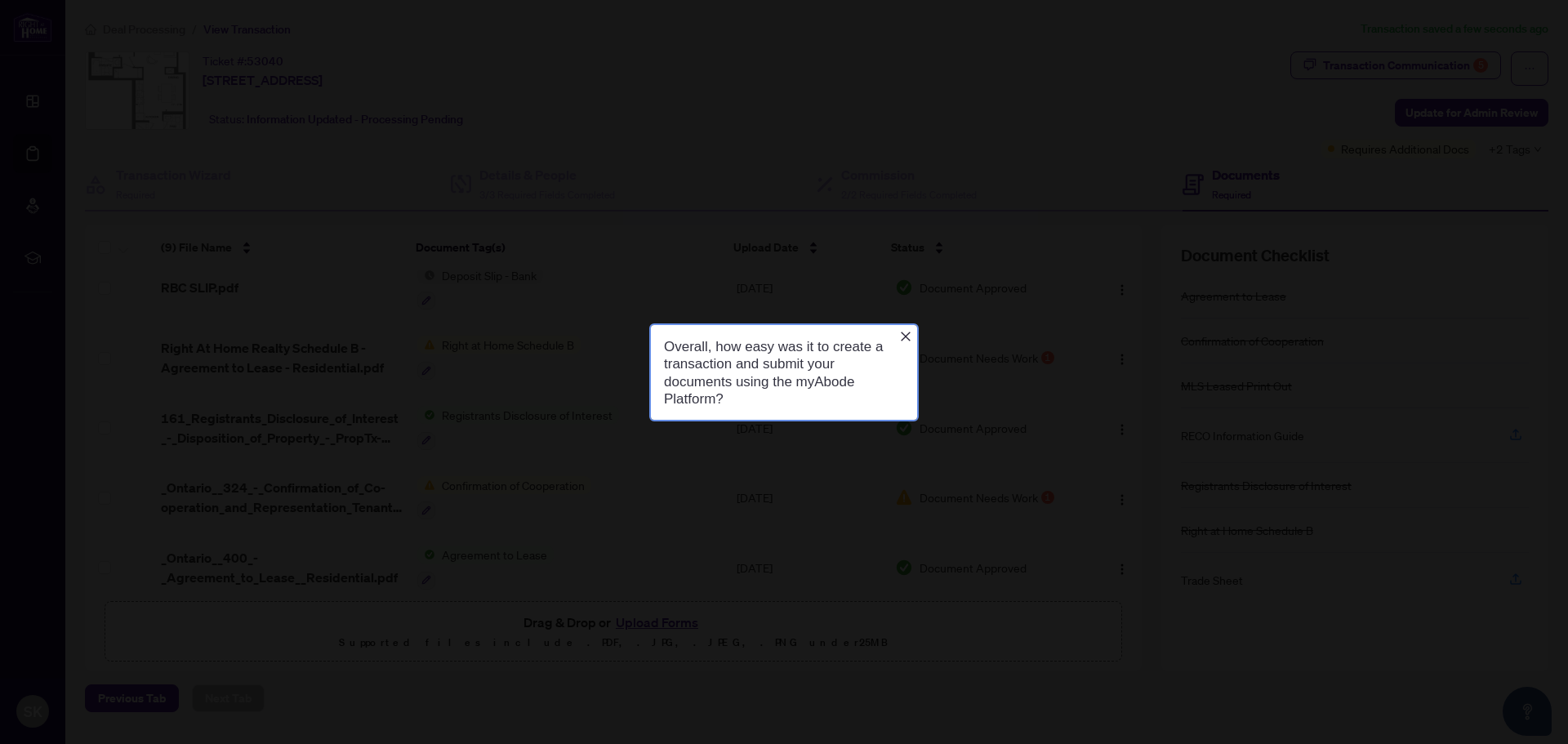
scroll to position [0, 0]
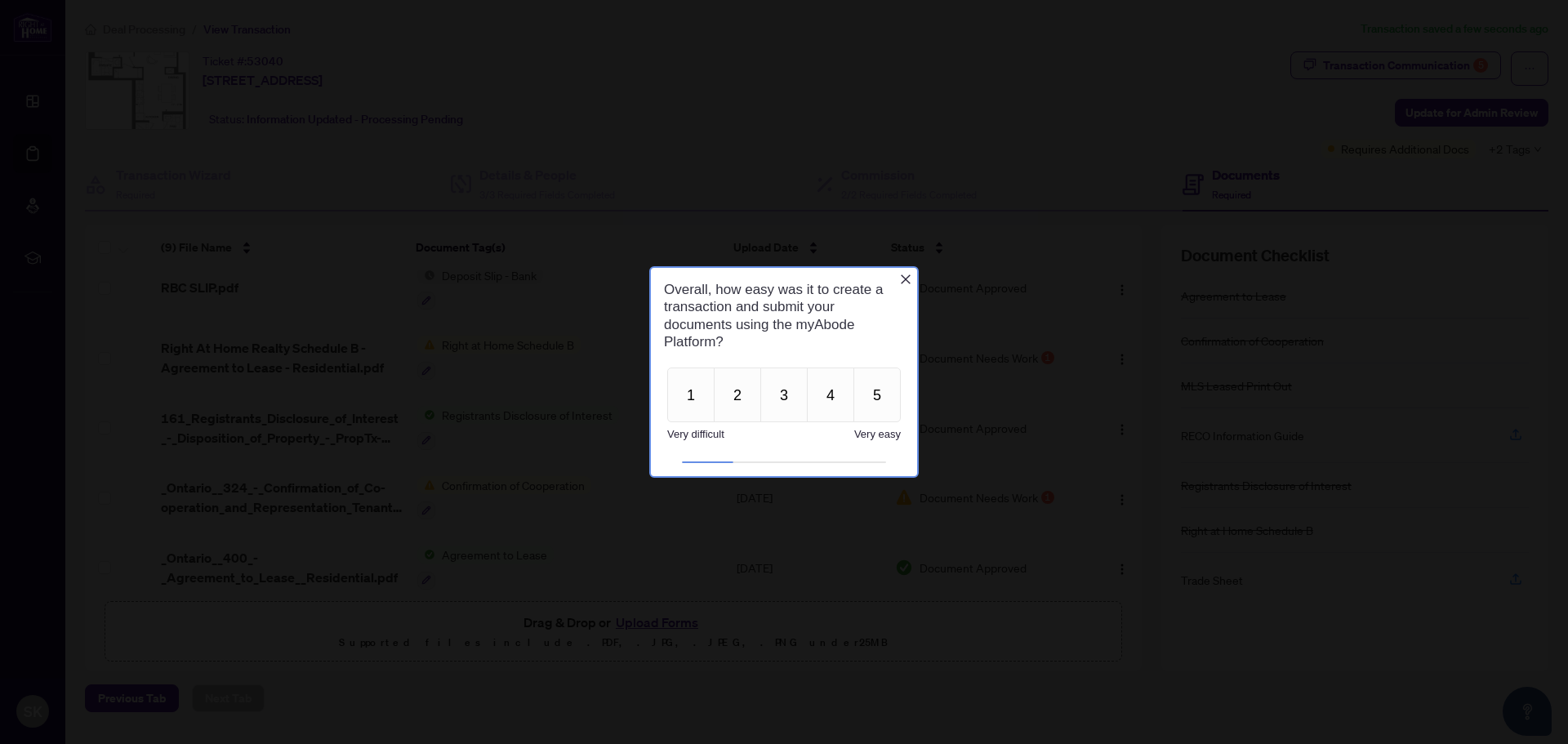
click at [911, 276] on icon "Close button" at bounding box center [906, 279] width 13 height 13
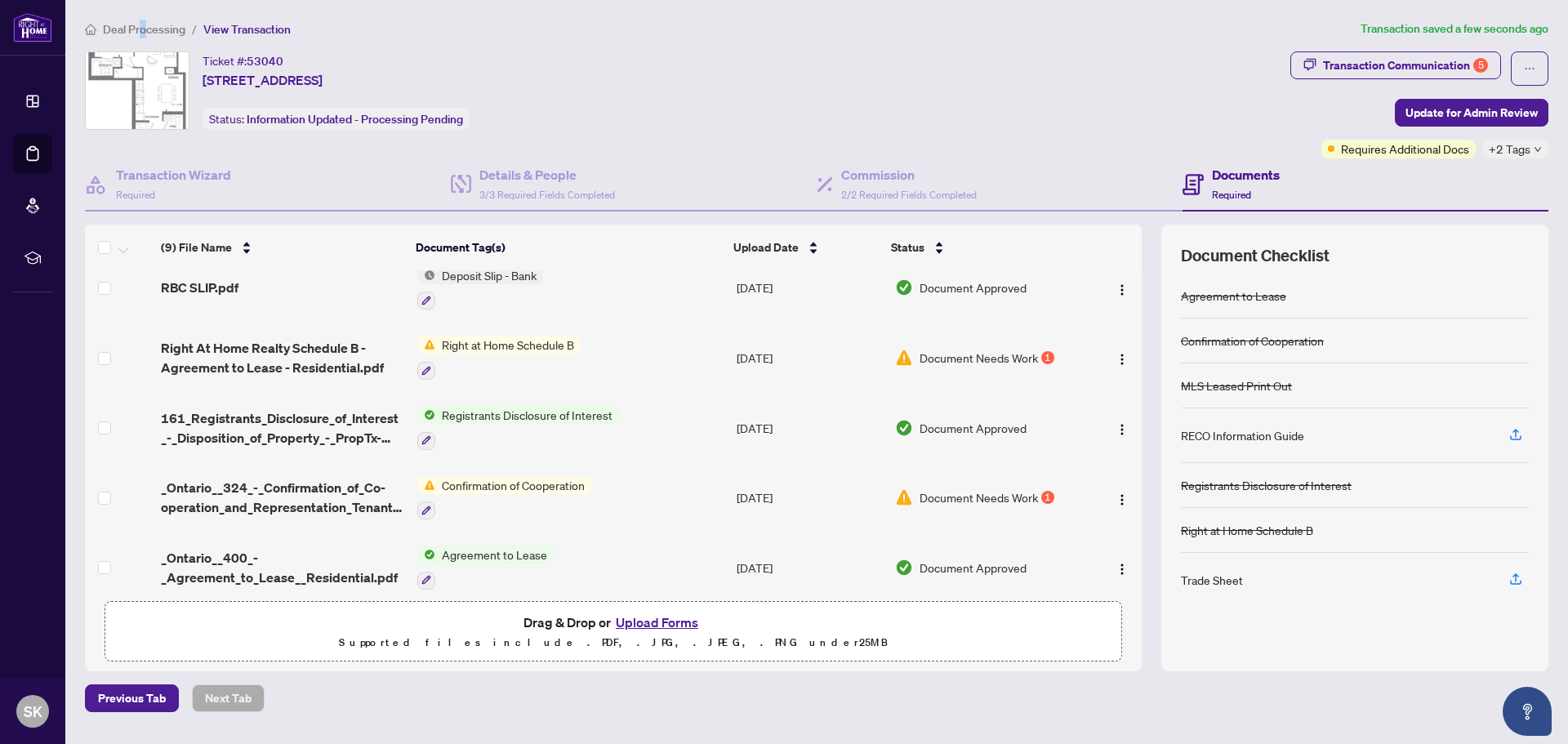
click at [143, 28] on span "Deal Processing" at bounding box center [144, 29] width 83 height 15
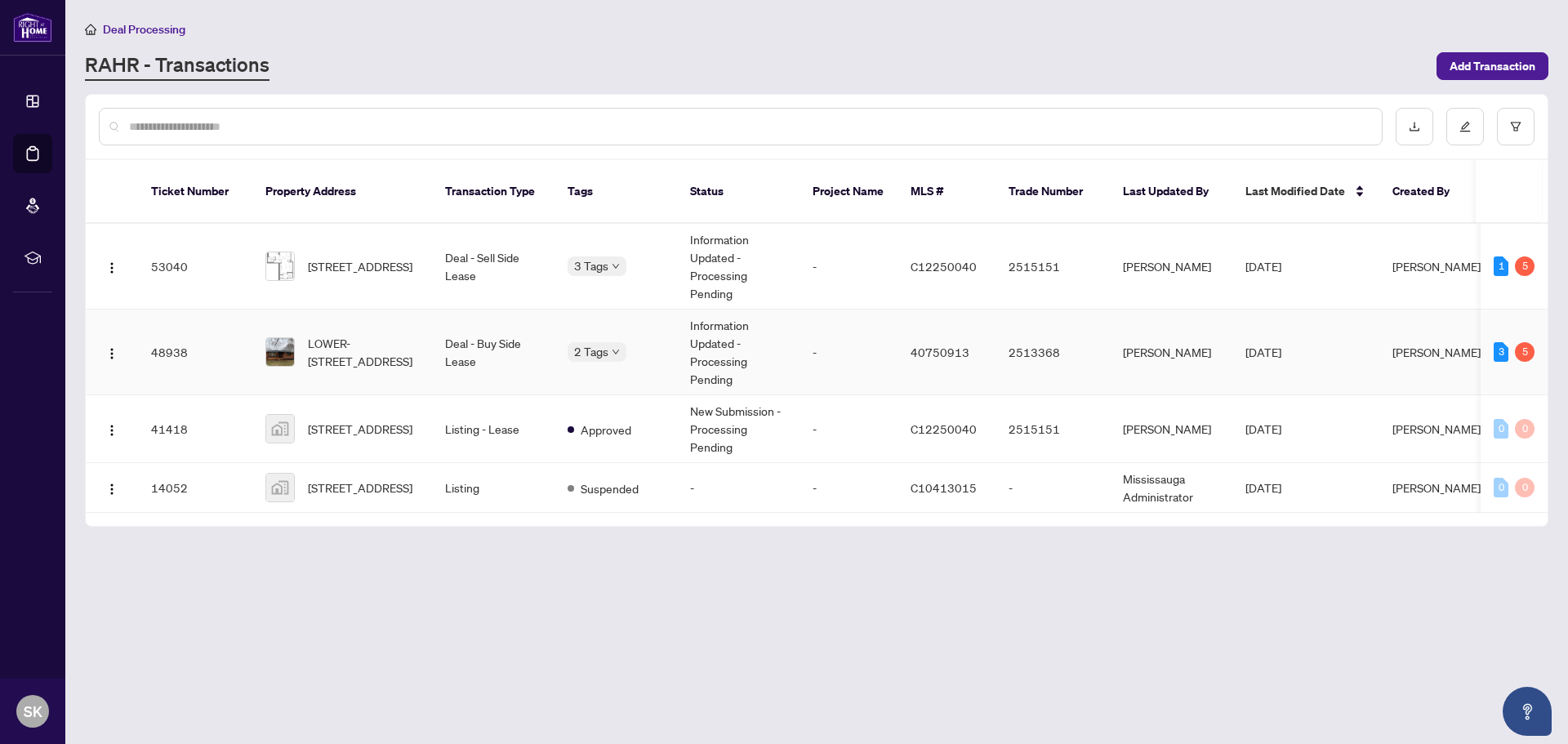
click at [463, 326] on td "Deal - Buy Side Lease" at bounding box center [493, 352] width 122 height 86
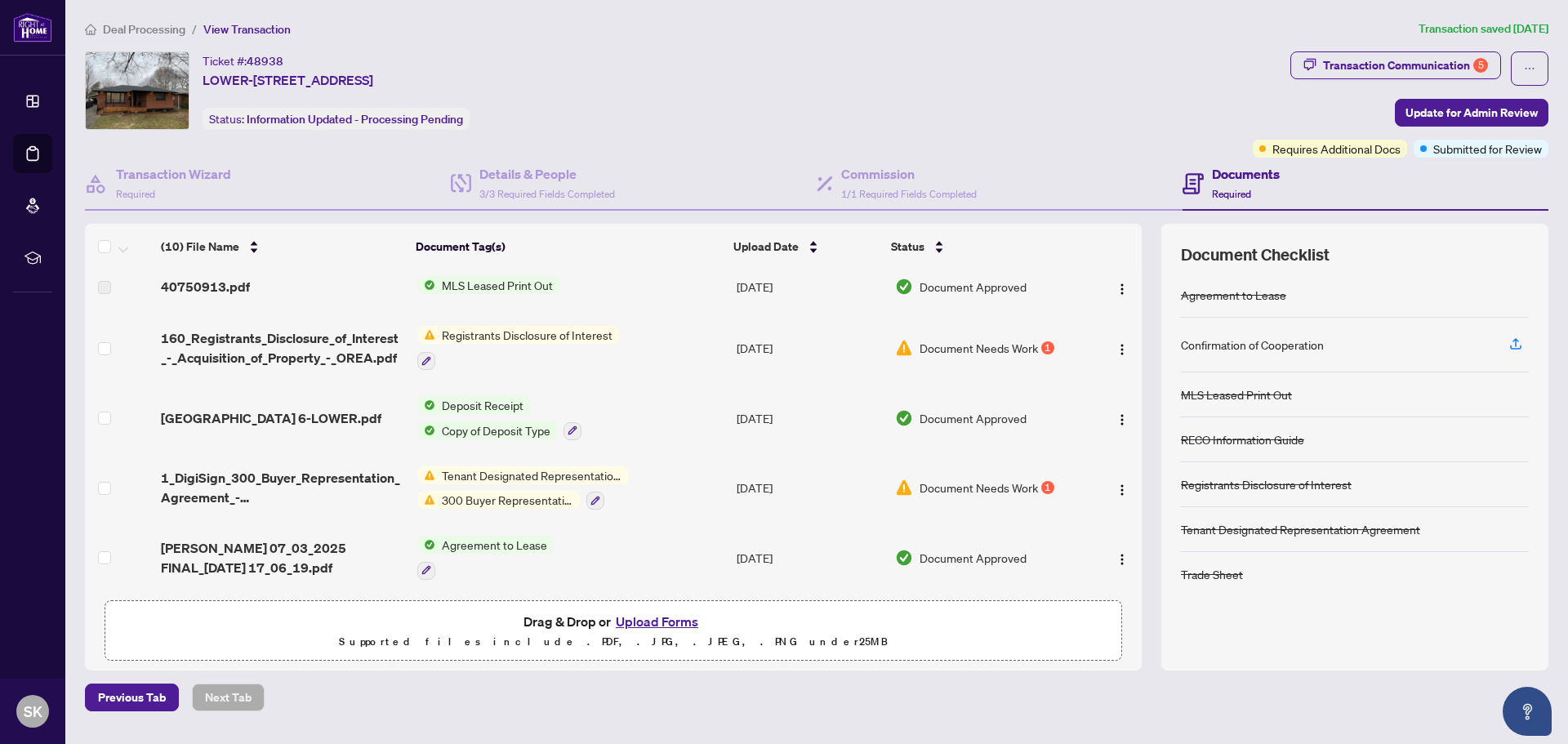
scroll to position [326, 0]
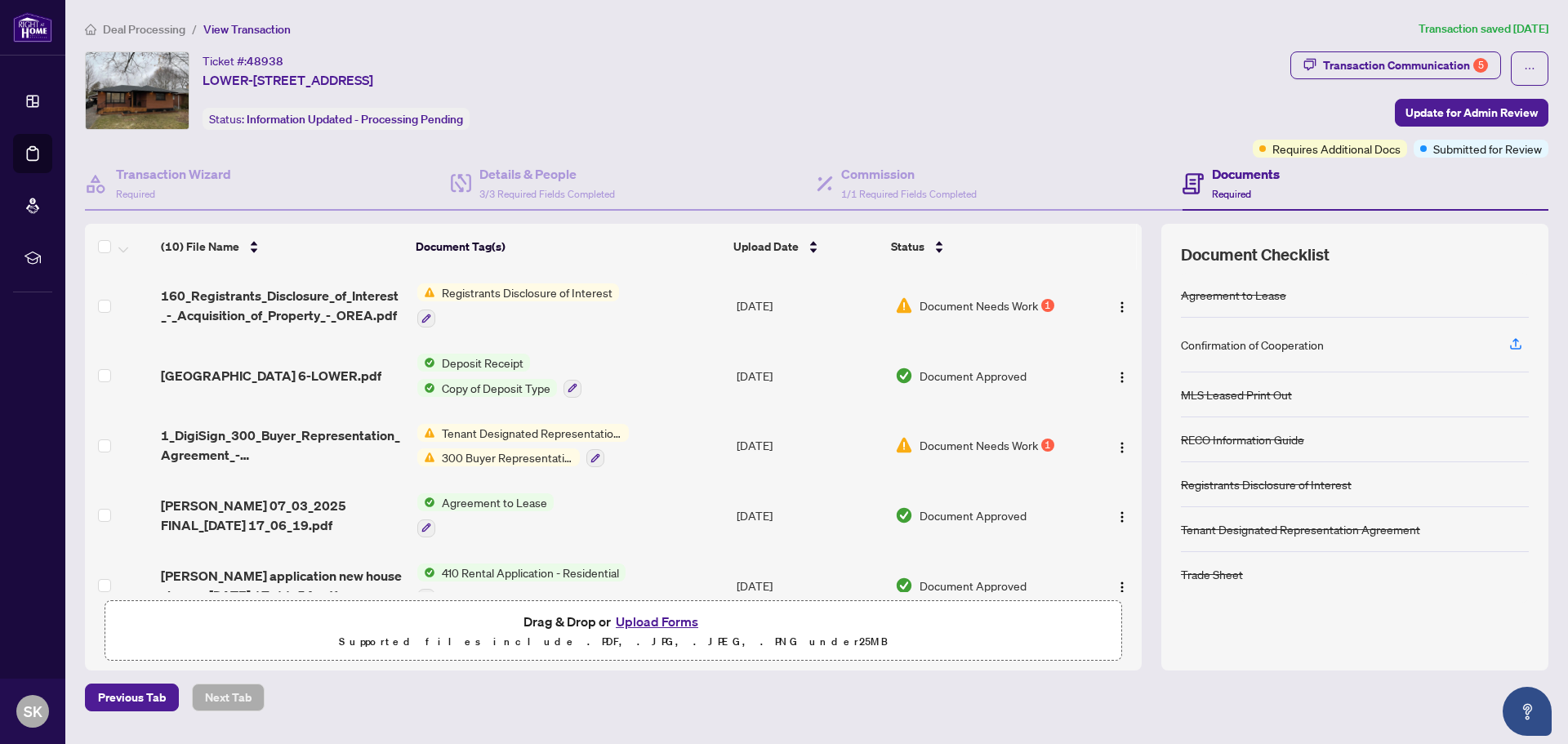
click at [938, 444] on span "Document Needs Work" at bounding box center [979, 444] width 119 height 18
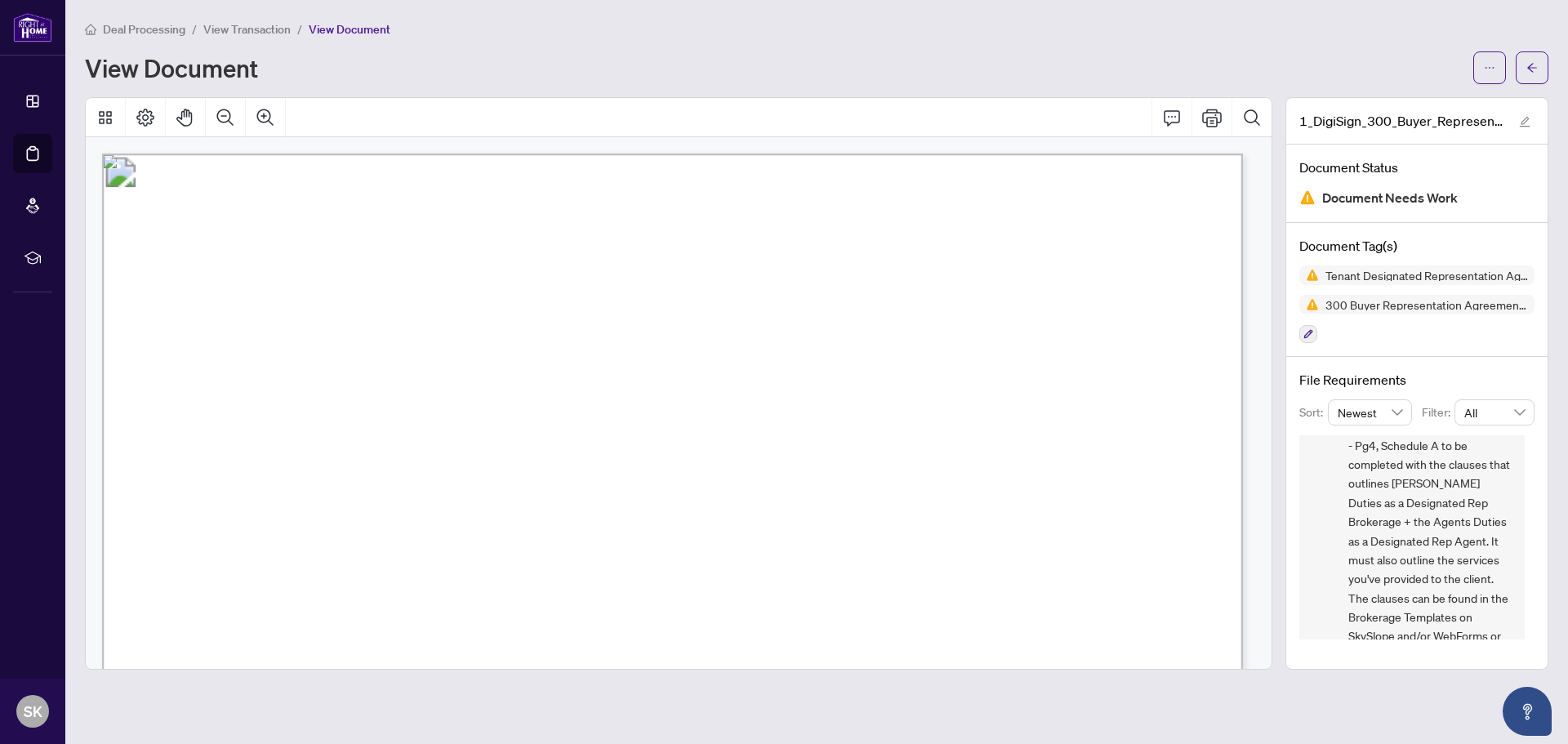
scroll to position [202, 0]
click at [246, 28] on span "View Transaction" at bounding box center [247, 29] width 88 height 15
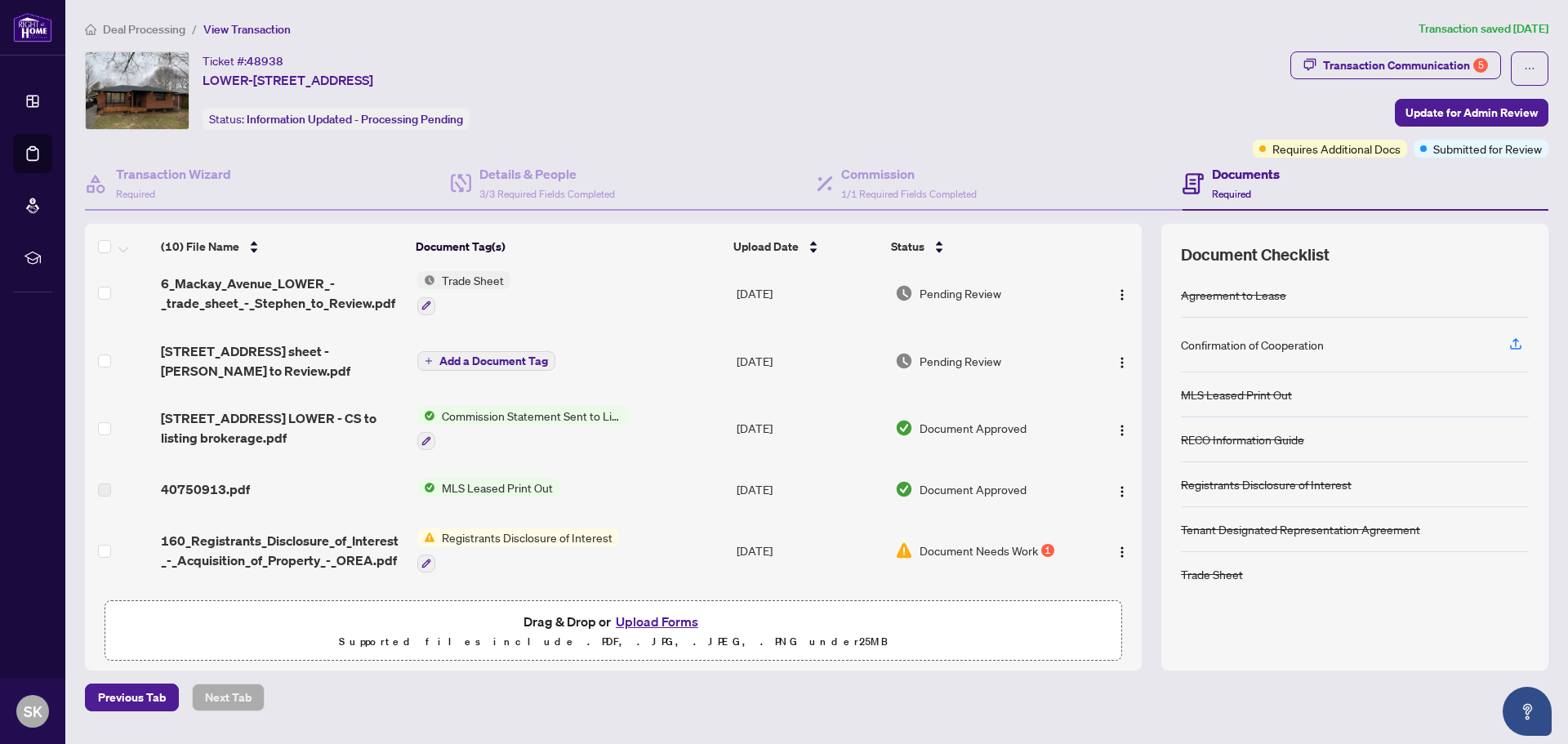
scroll to position [164, 0]
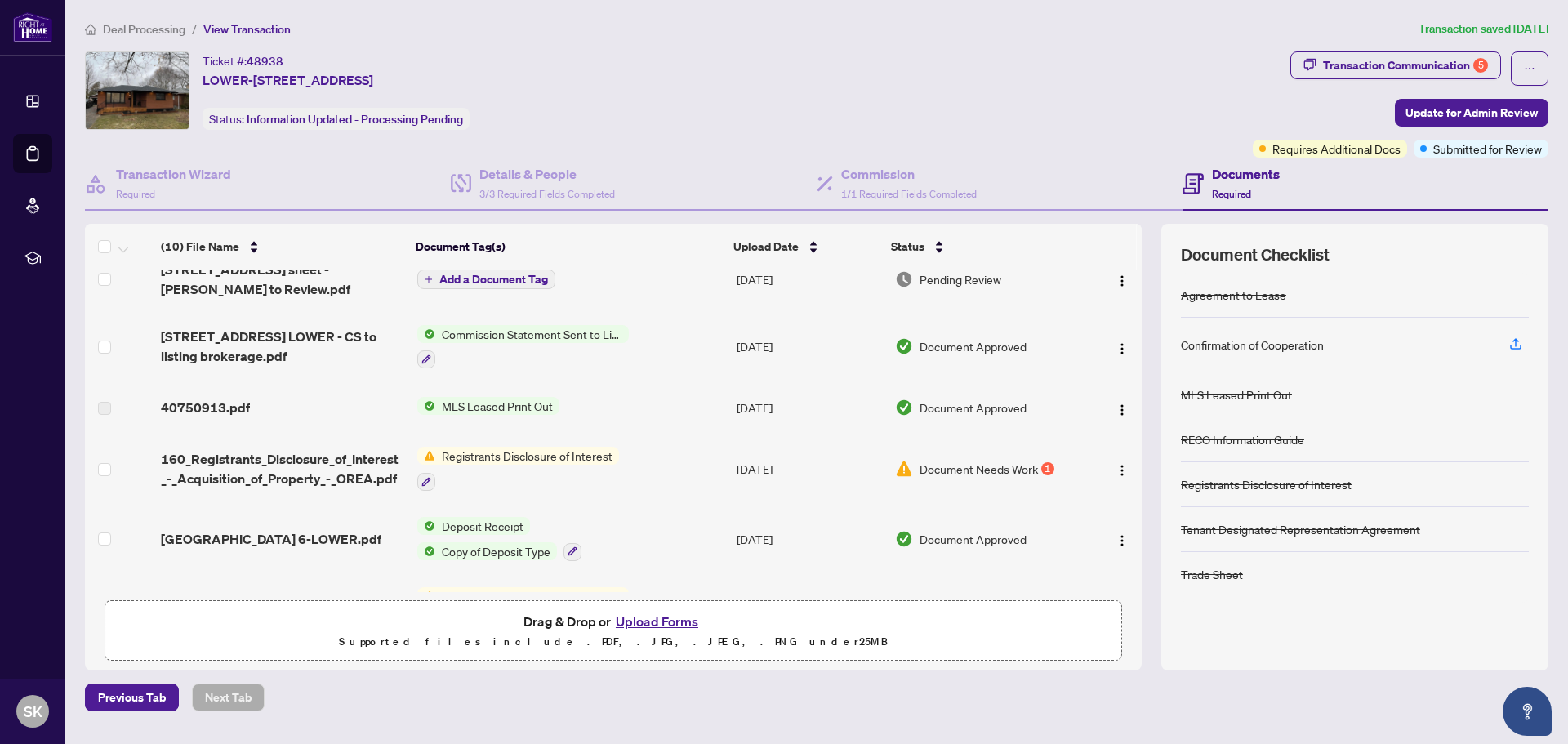
click at [933, 461] on span "Document Needs Work" at bounding box center [979, 468] width 119 height 18
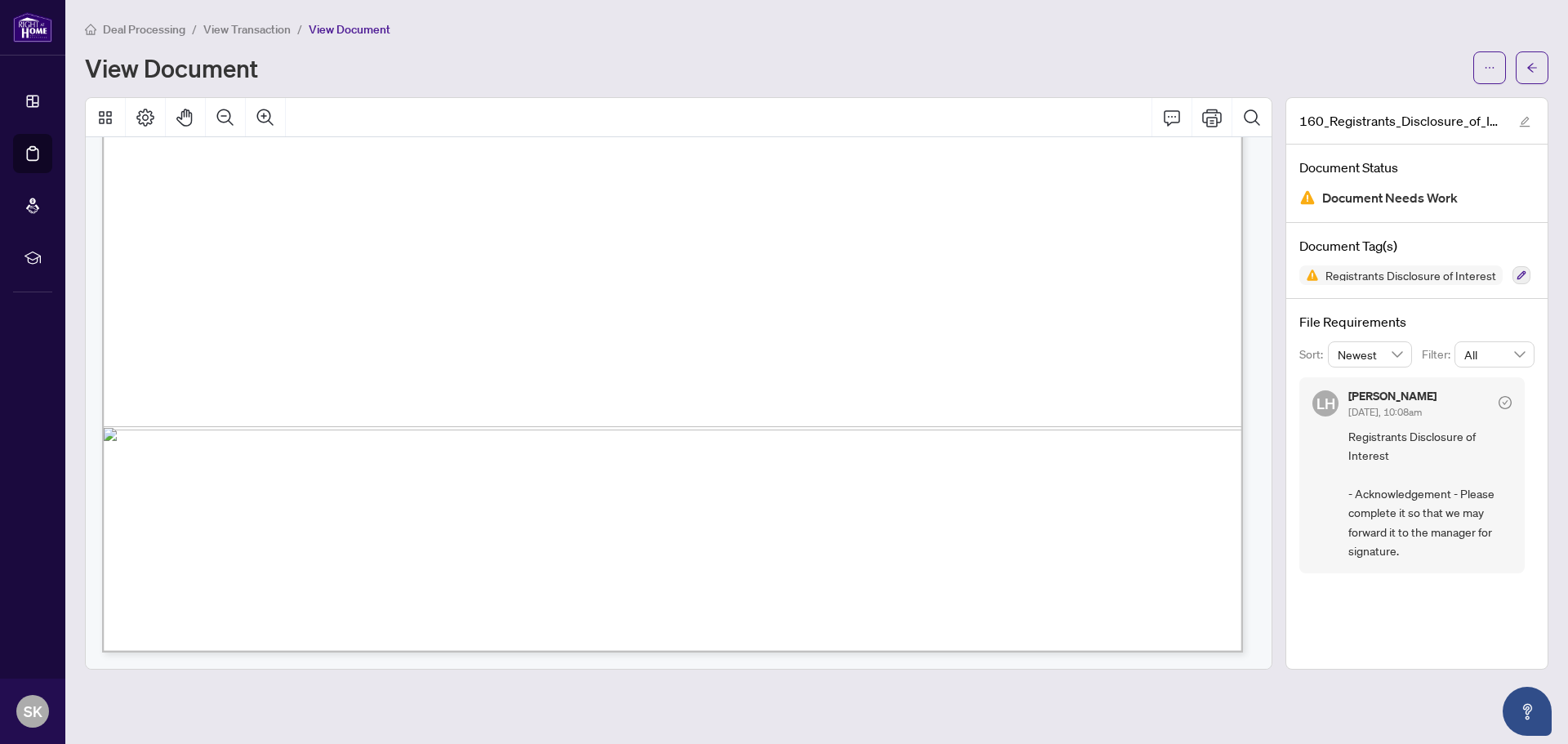
scroll to position [814, 0]
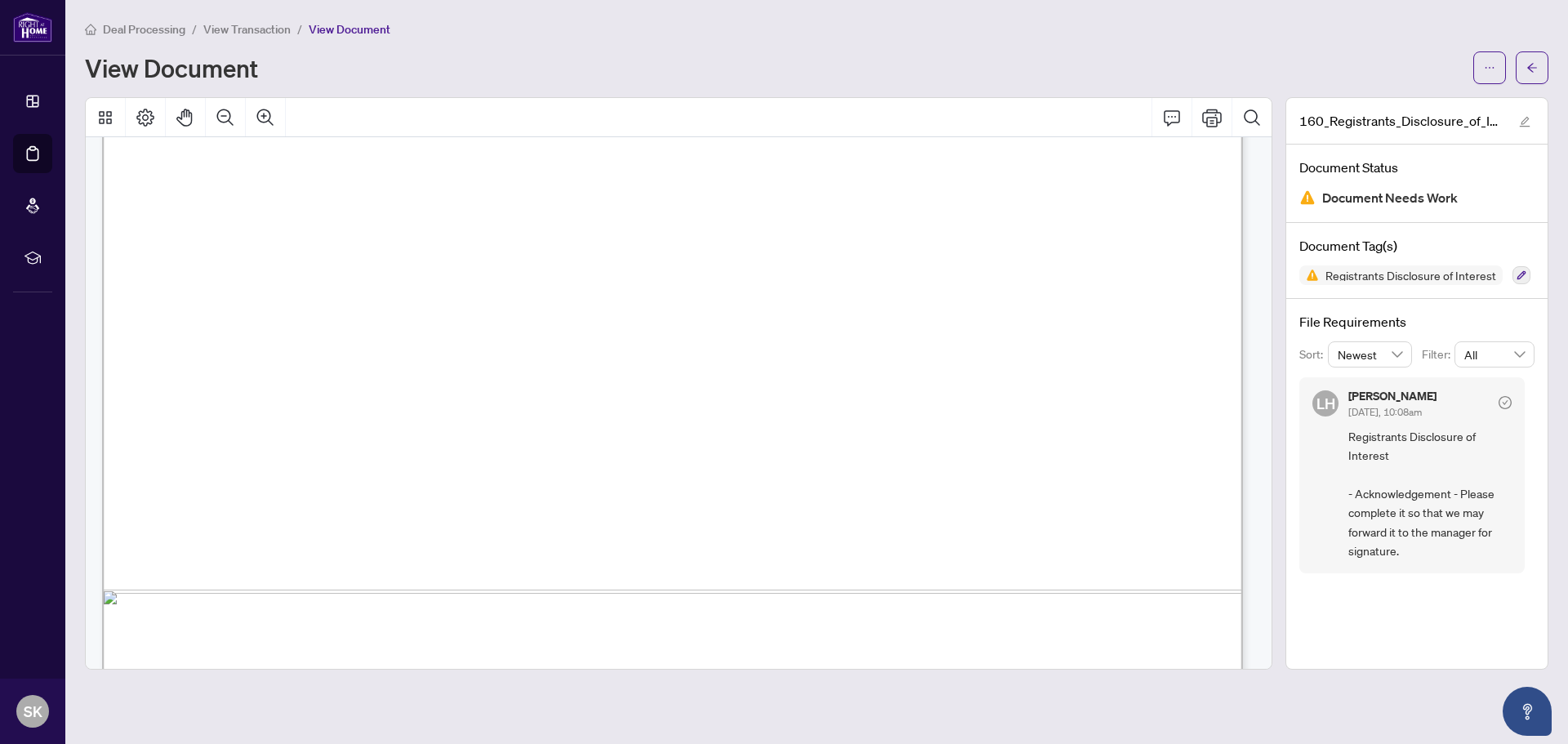
click at [237, 27] on span "View Transaction" at bounding box center [247, 29] width 88 height 15
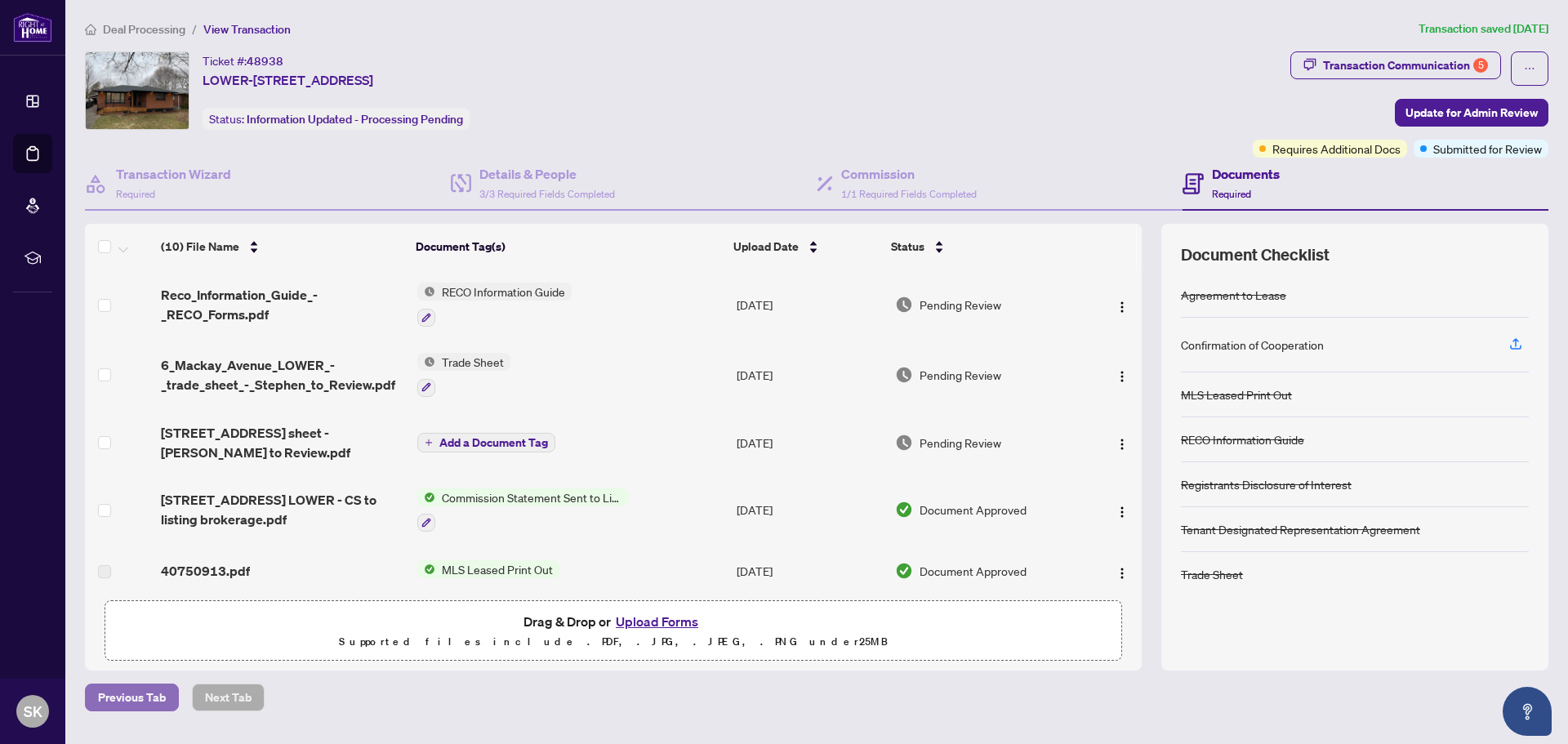
click at [145, 702] on span "Previous Tab" at bounding box center [132, 697] width 68 height 26
